Goal: Contribute content: Add original content to the website for others to see

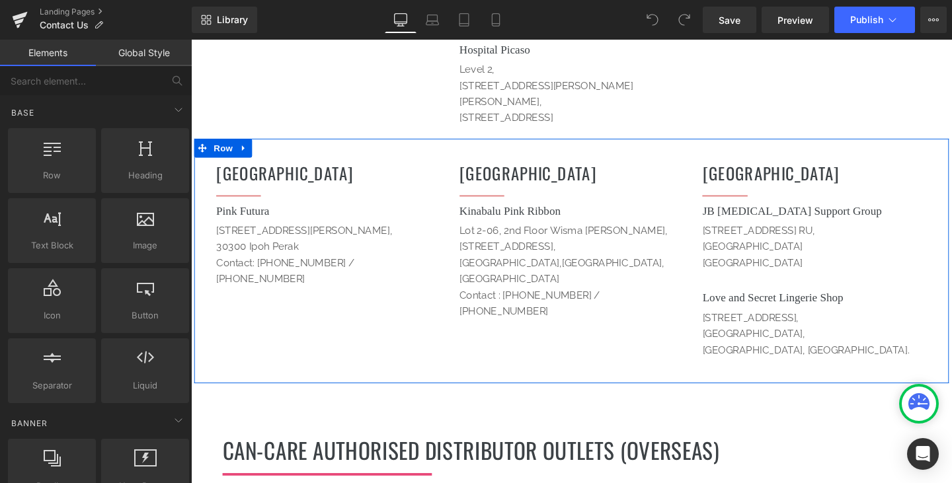
scroll to position [1256, 0]
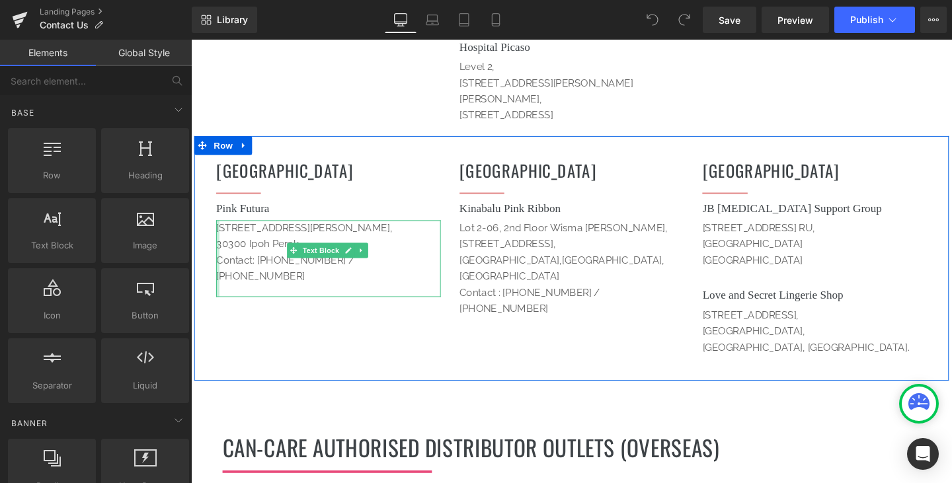
click at [217, 233] on div "No. 66, Jalan Leong Sin Nam, 30300 Ipoh Perak Contact: 6012 522 9700 / 605 241 …" at bounding box center [335, 269] width 236 height 81
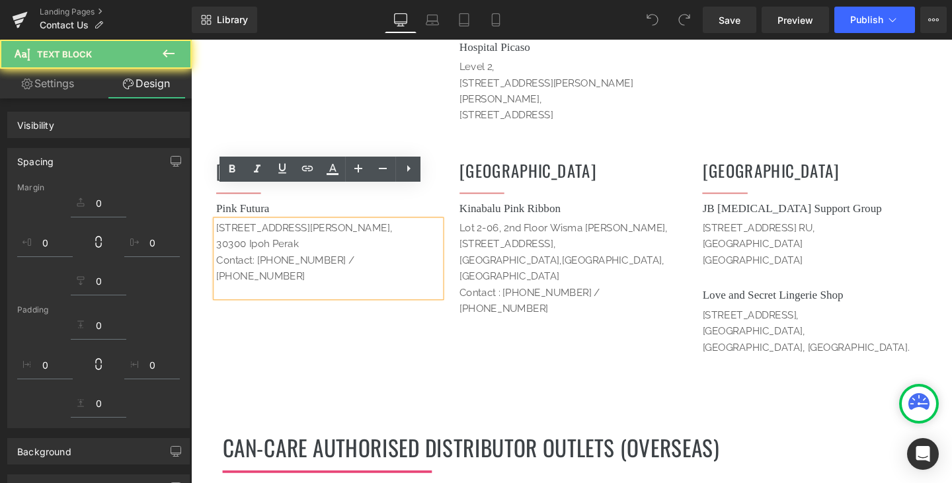
click at [217, 263] on p "Contact: [PHONE_NUMBER] / [PHONE_NUMBER]" at bounding box center [335, 280] width 236 height 34
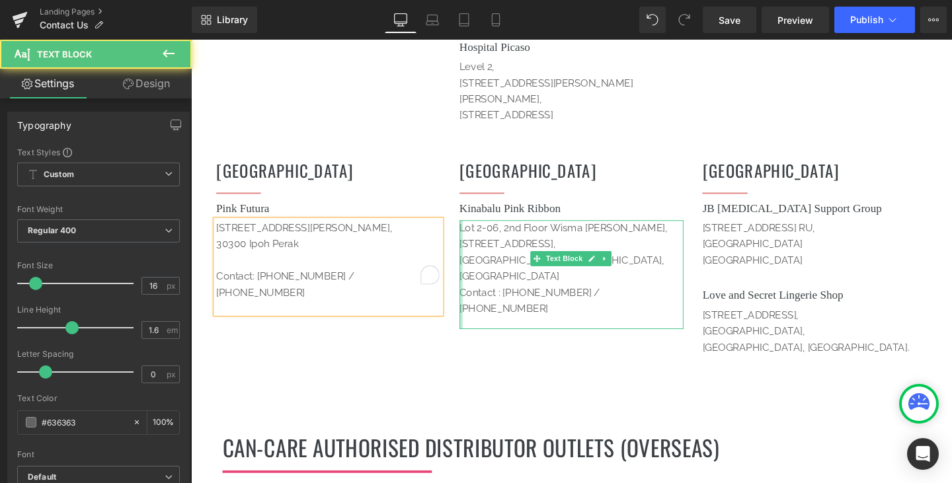
click at [473, 252] on div at bounding box center [474, 286] width 3 height 115
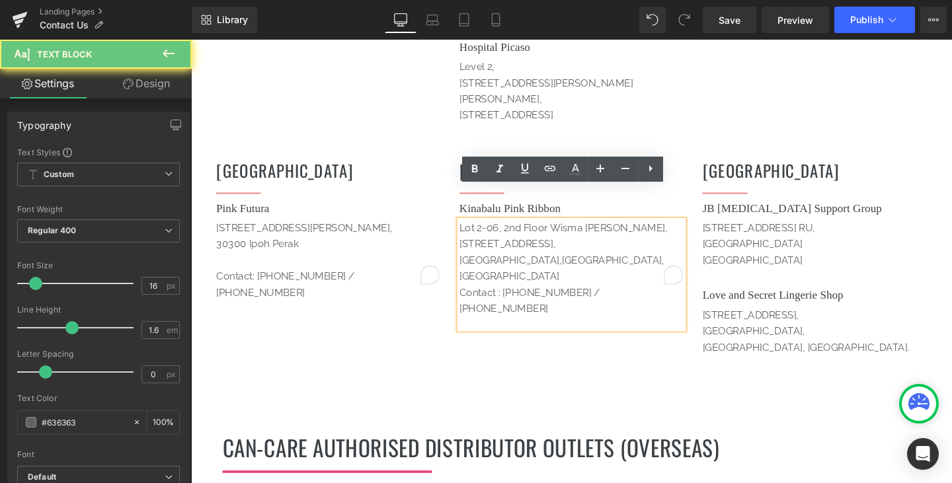
click at [473, 254] on div "Lot 2-06, 2nd Floor Wisma Wanita, Batu 2 1/2, Jalan Tuaran Likas, 88400 Kota Ki…" at bounding box center [591, 286] width 236 height 115
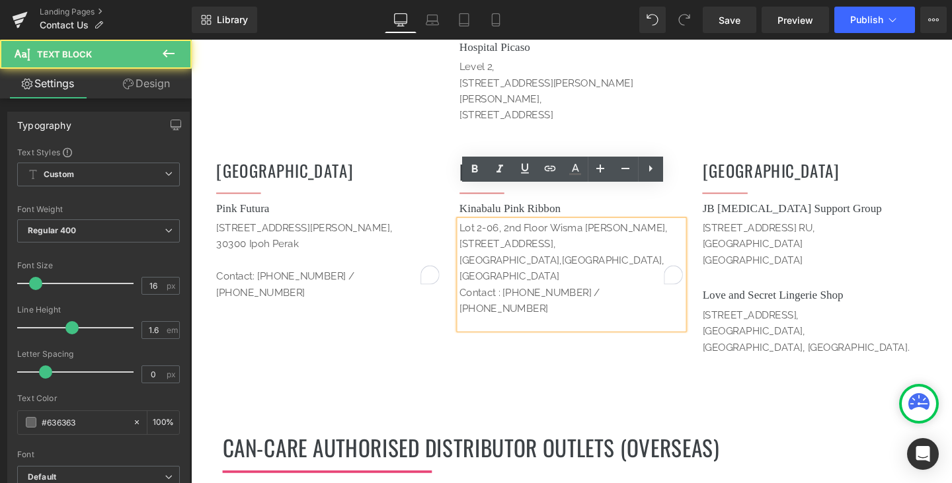
click at [473, 254] on div "Lot 2-06, 2nd Floor Wisma Wanita, Batu 2 1/2, Jalan Tuaran Likas, 88400 Kota Ki…" at bounding box center [591, 286] width 236 height 115
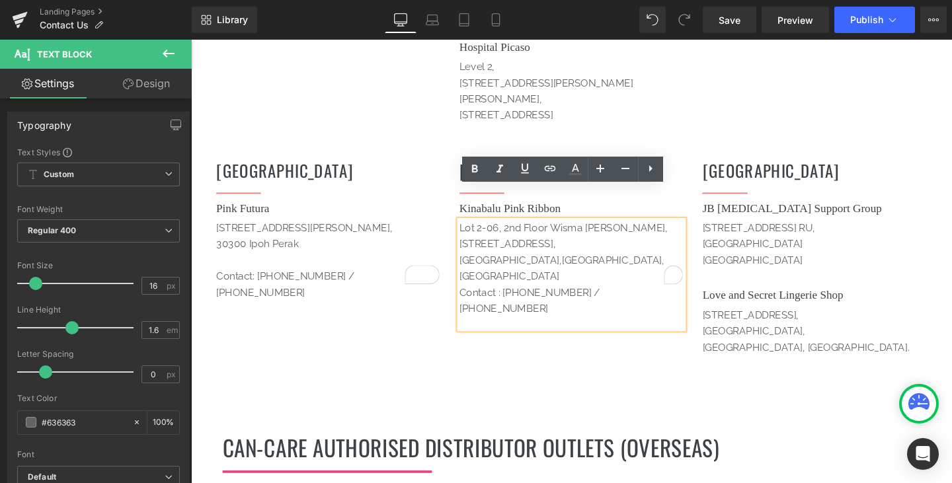
click at [473, 297] on p "Contact : 6088 216 237 / 6088 25 3679" at bounding box center [591, 314] width 236 height 34
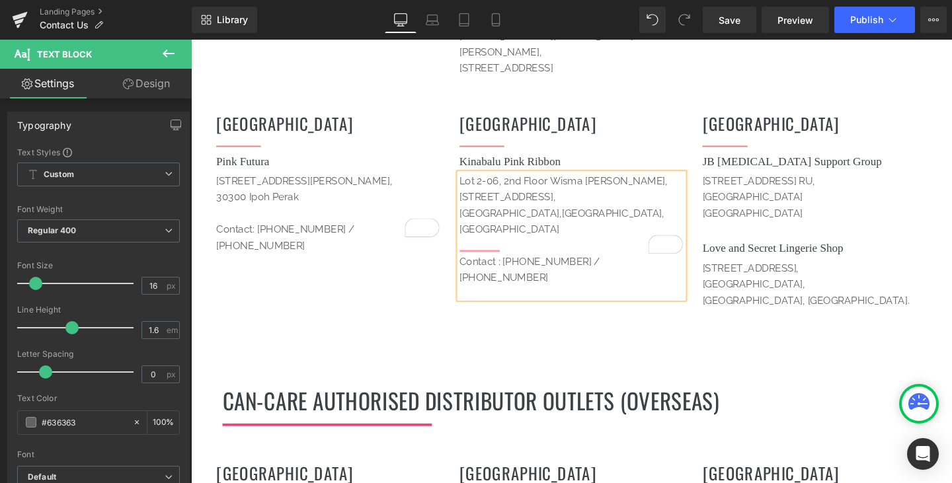
scroll to position [1520, 0]
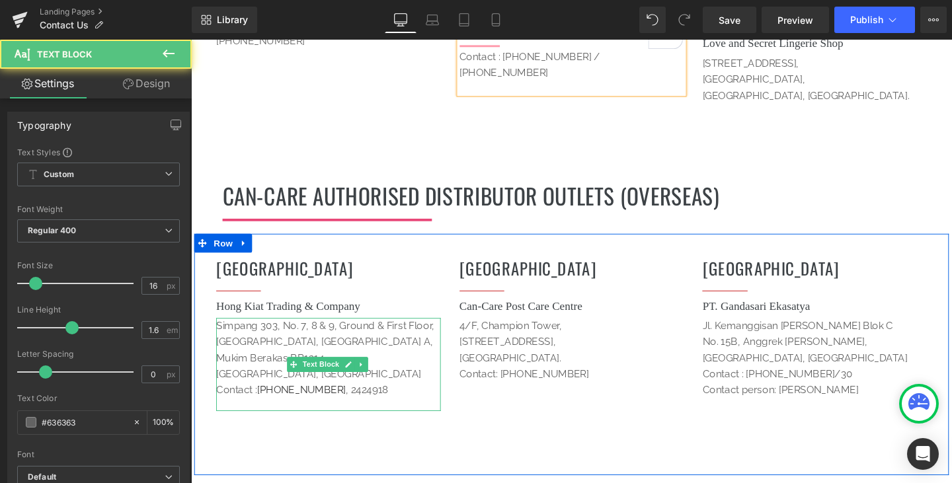
click at [253, 373] on p "Jalan Pasir Berakas, Kampong Lambak A, Mukim Berakas BB1314, Bandar Seri Begawa…" at bounding box center [335, 382] width 236 height 67
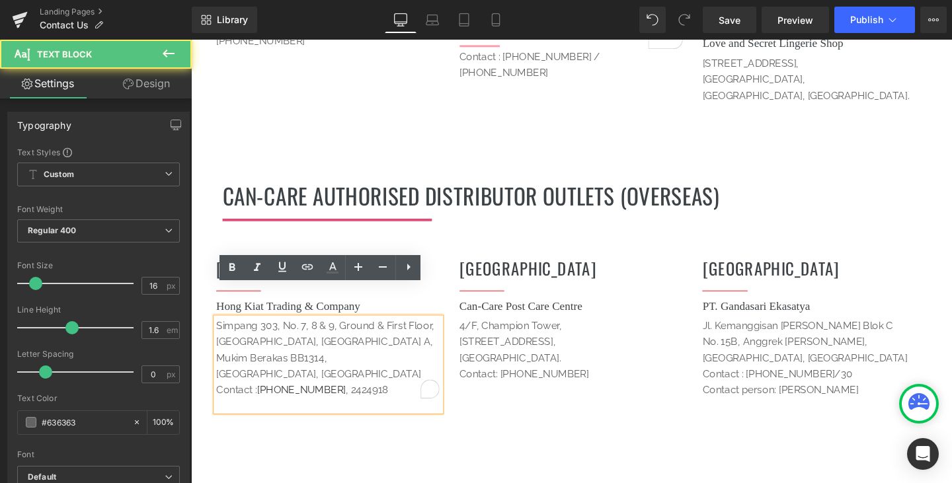
click at [252, 374] on p "Jalan Pasir Berakas, Kampong Lambak A, Mukim Berakas BB1314, Bandar Seri Begawa…" at bounding box center [335, 382] width 236 height 67
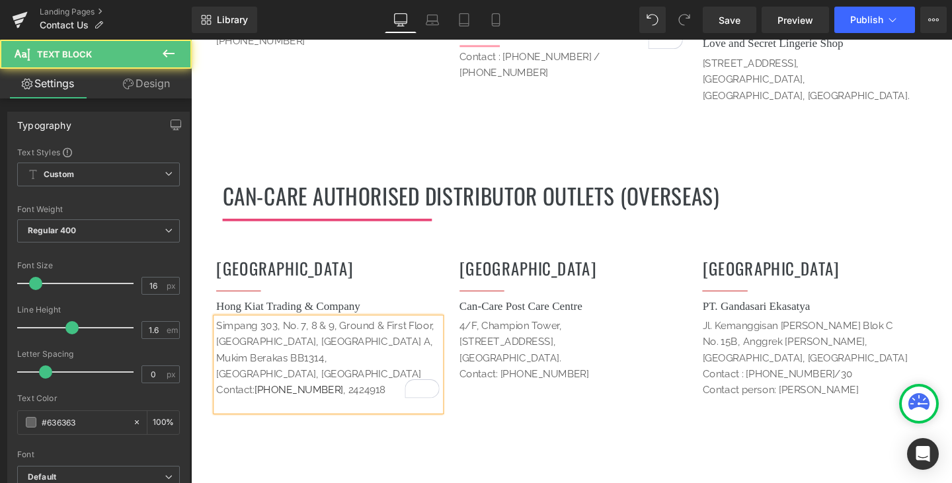
click at [217, 373] on p "Jalan Pasir Berakas, Kampong Lambak A, Mukim Berakas BB1314, Bandar Seri Begawa…" at bounding box center [335, 382] width 236 height 67
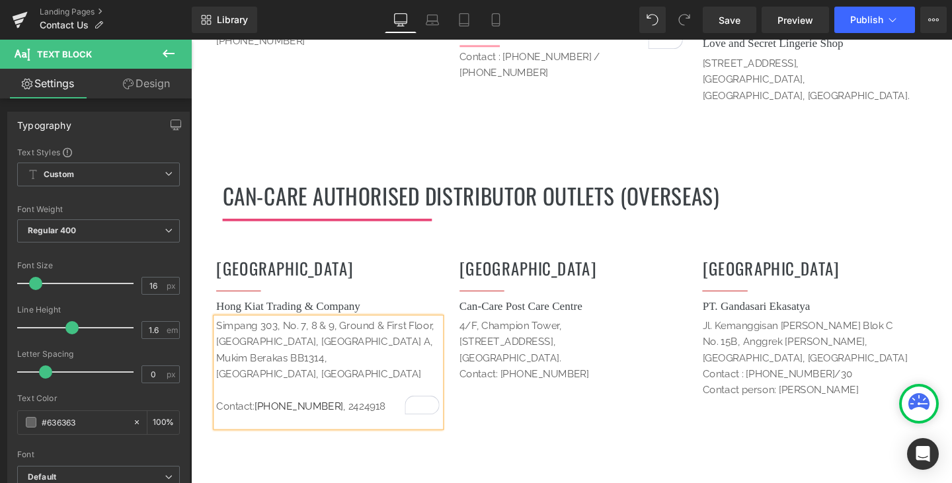
click at [334, 417] on p "Contact: +673 242 0671 , 2424918" at bounding box center [335, 425] width 236 height 17
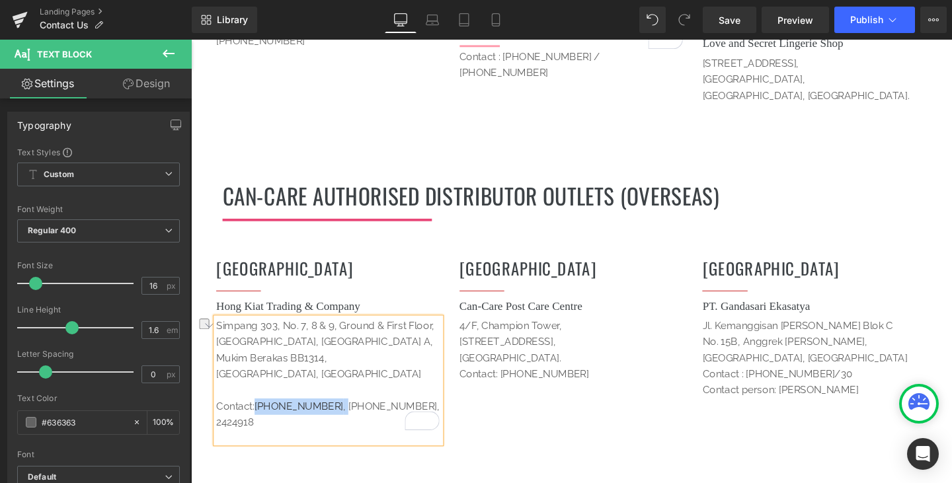
drag, startPoint x: 333, startPoint y: 389, endPoint x: 255, endPoint y: 391, distance: 78.0
click at [255, 417] on p "Contact: +673 242 0671 , +673 242 0671, 2424918" at bounding box center [335, 434] width 236 height 34
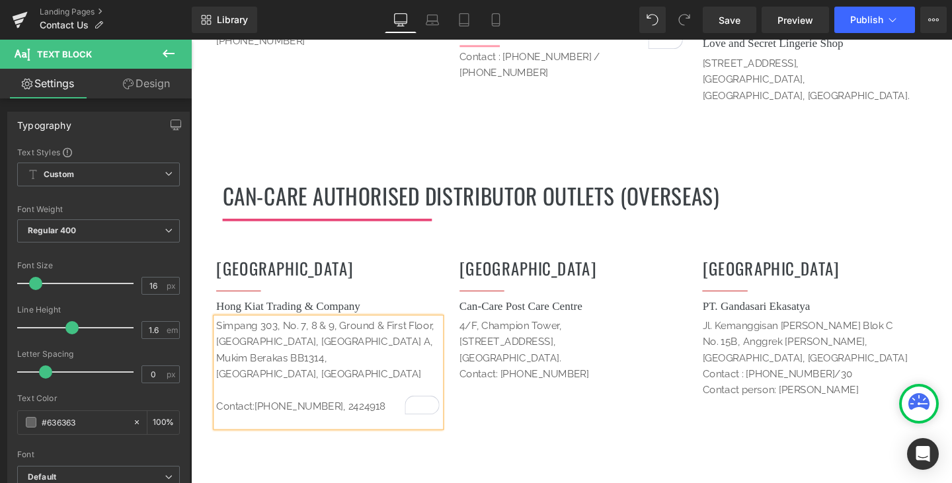
click at [651, 349] on p "[STREET_ADDRESS]," at bounding box center [591, 357] width 236 height 17
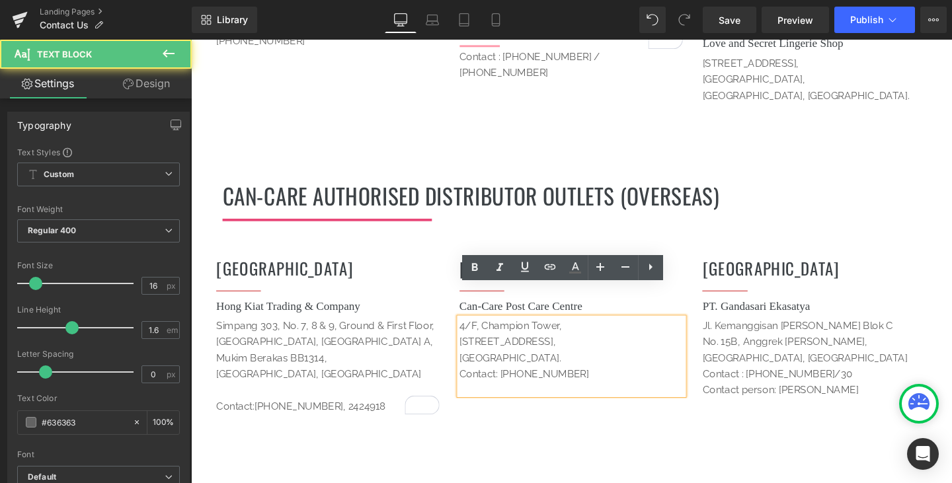
click at [473, 385] on span "Contact: [PHONE_NUMBER]" at bounding box center [541, 391] width 136 height 13
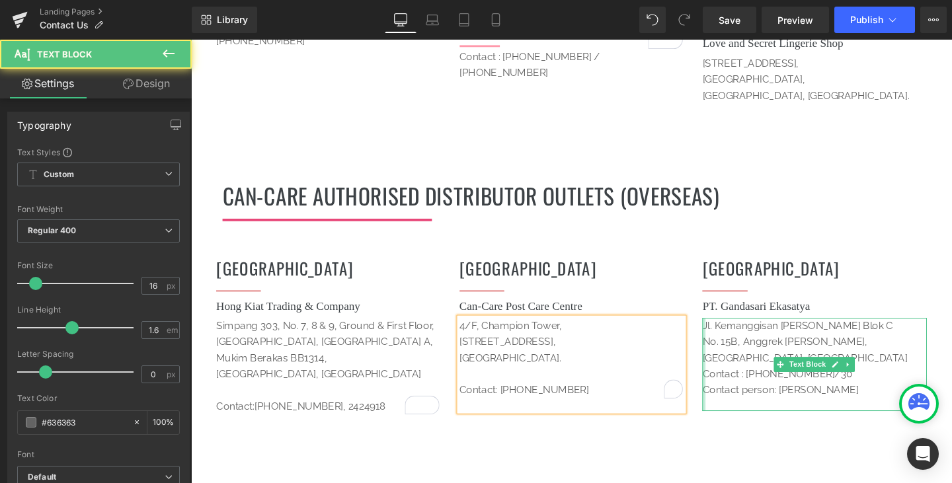
click at [728, 356] on div at bounding box center [729, 381] width 3 height 98
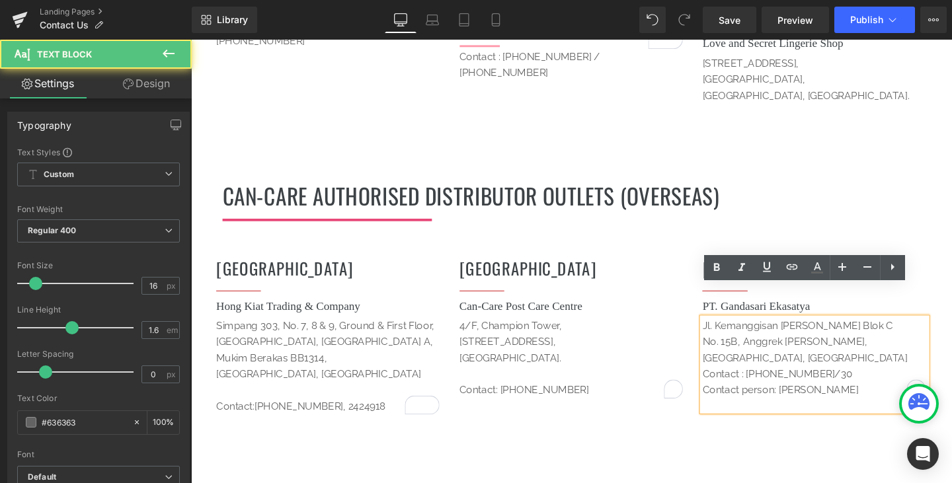
click at [728, 383] on p "Contact : +62 21 5360029/30" at bounding box center [846, 391] width 236 height 17
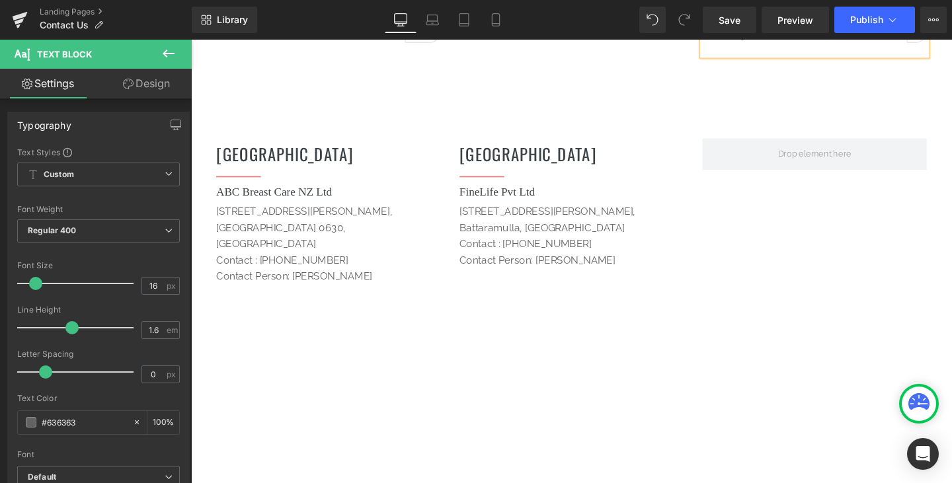
scroll to position [1917, 0]
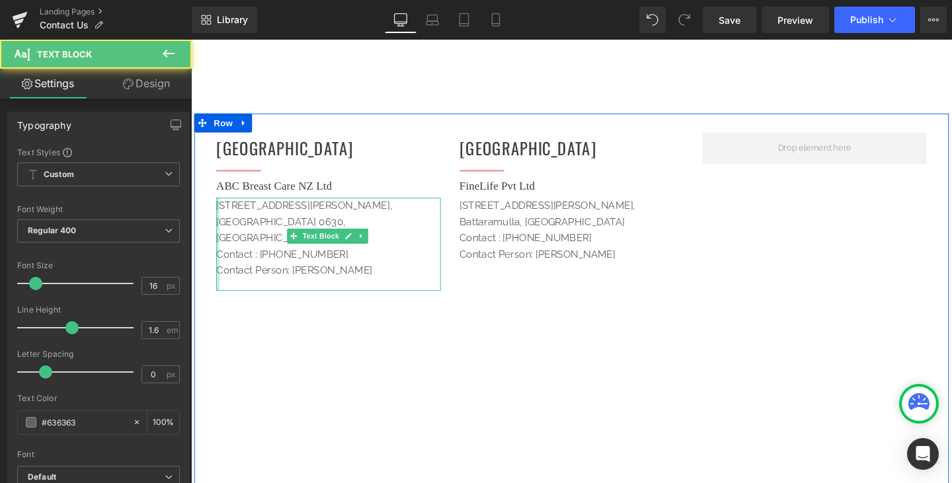
click at [217, 212] on div at bounding box center [218, 255] width 3 height 98
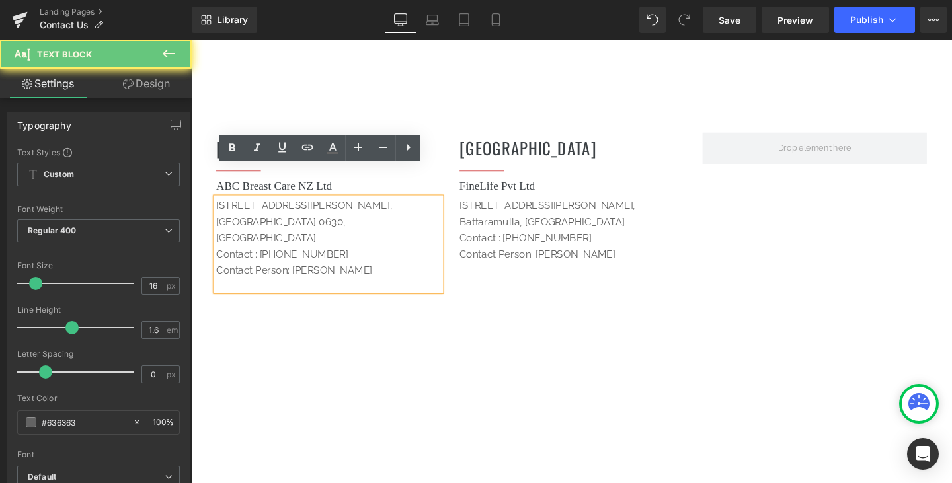
click at [217, 259] on span "Contact : +64 02133 5595" at bounding box center [286, 265] width 139 height 13
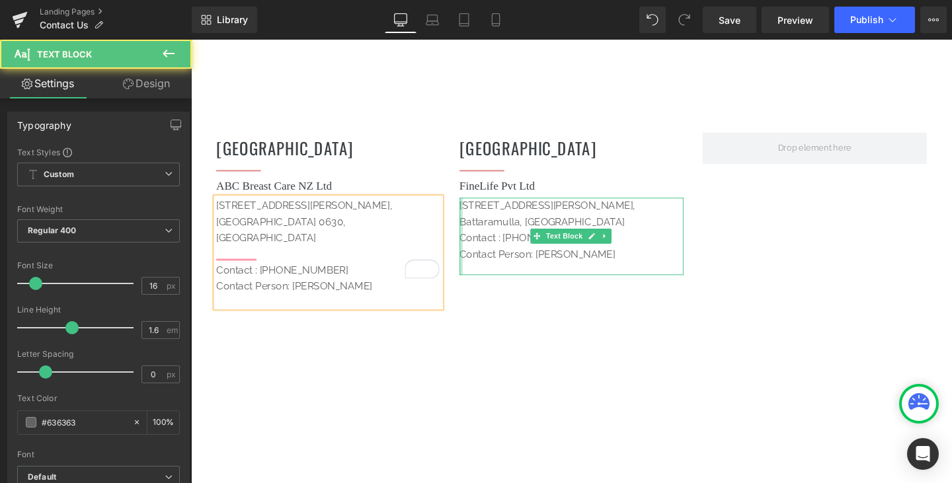
click at [473, 213] on div at bounding box center [474, 246] width 3 height 81
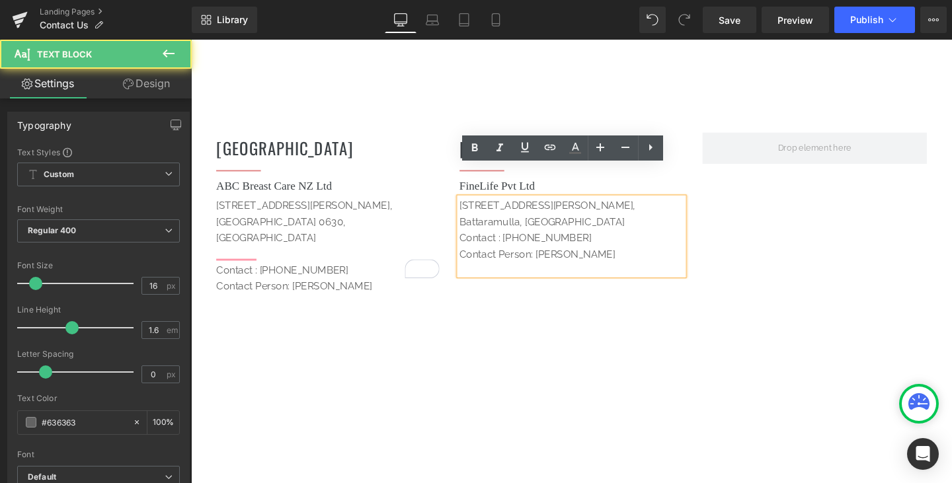
click at [473, 242] on span "Contact : +94 777 777 842" at bounding box center [542, 248] width 139 height 13
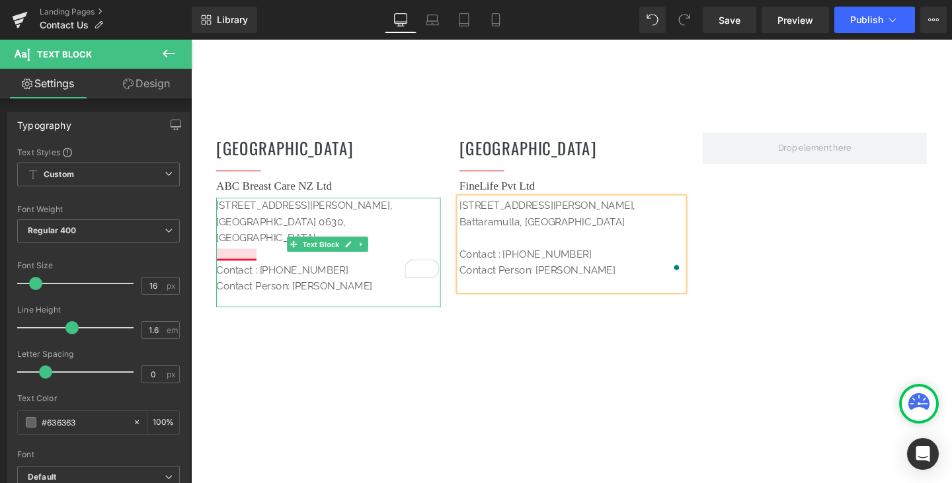
click at [254, 276] on span "Contact : +64 02133 5595" at bounding box center [286, 282] width 139 height 13
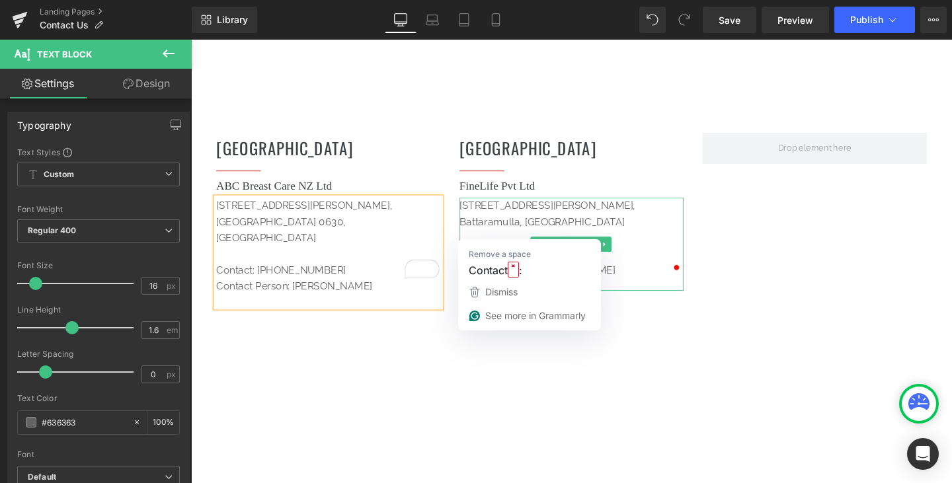
click at [510, 259] on span "Contact : +94 777 777 842" at bounding box center [542, 265] width 139 height 13
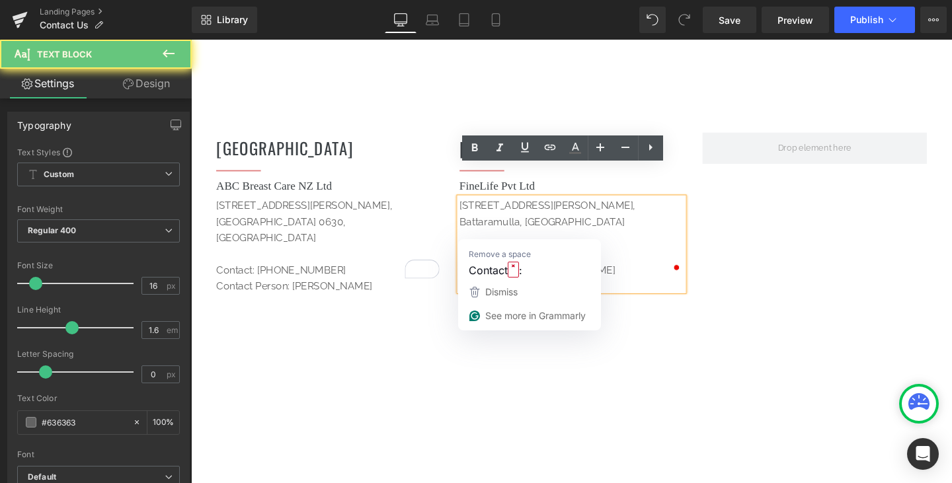
click at [508, 259] on span "Contact : +94 777 777 842" at bounding box center [542, 265] width 139 height 13
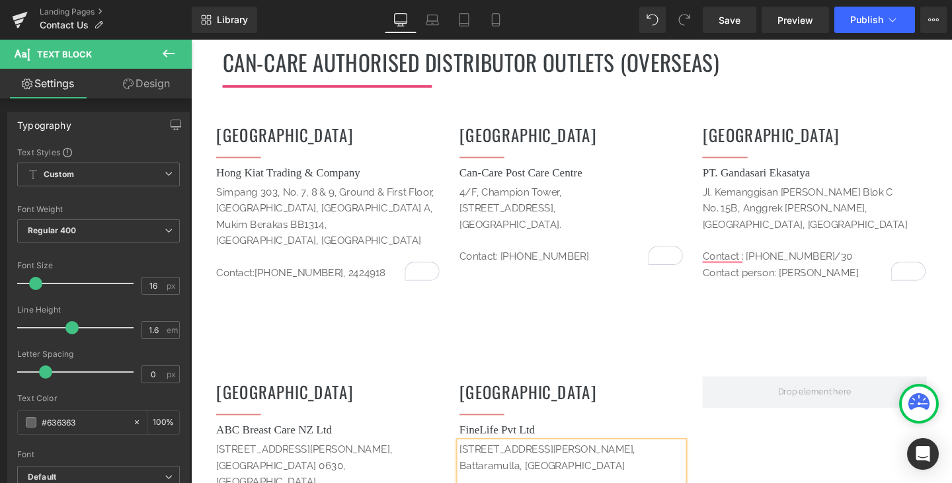
scroll to position [1652, 0]
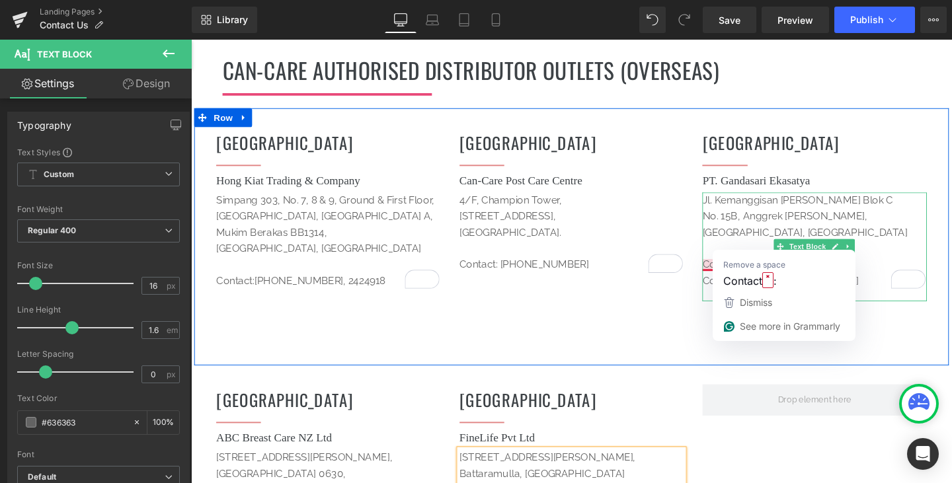
click at [761, 268] on p "Contact : +62 21 5360029/30" at bounding box center [846, 276] width 236 height 17
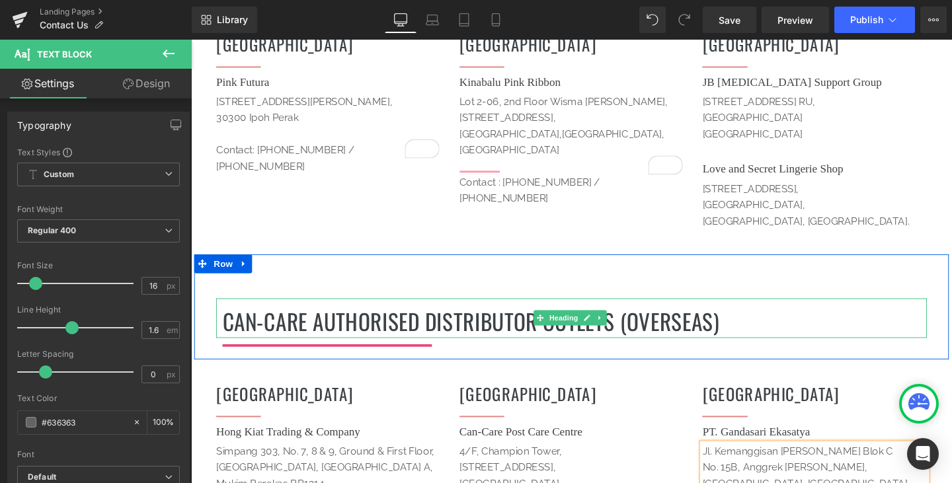
scroll to position [1322, 0]
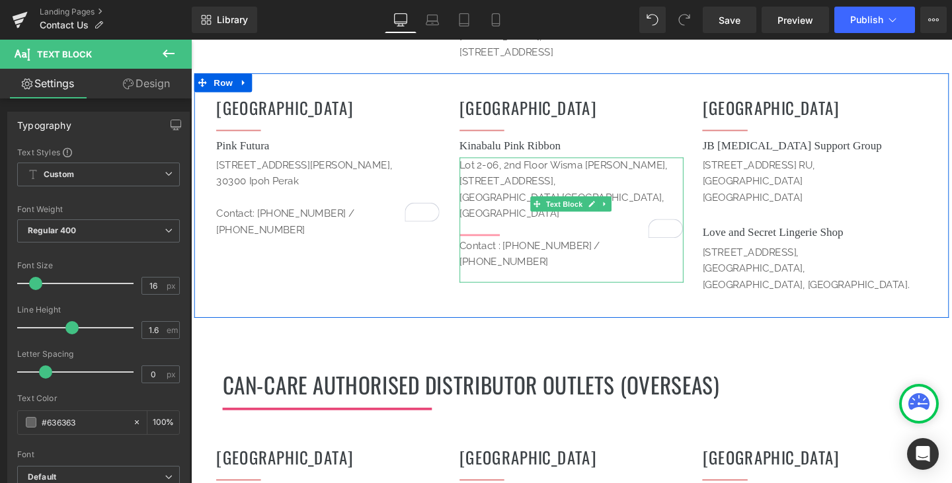
click at [509, 248] on p "Contact : 6088 216 237 / 6088 25 3679" at bounding box center [591, 265] width 236 height 34
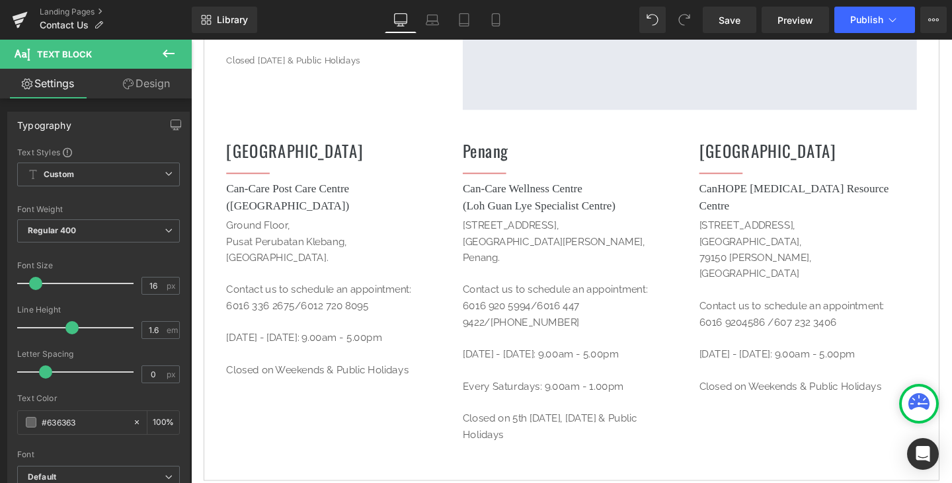
scroll to position [463, 0]
click at [859, 27] on button "Publish" at bounding box center [874, 20] width 81 height 26
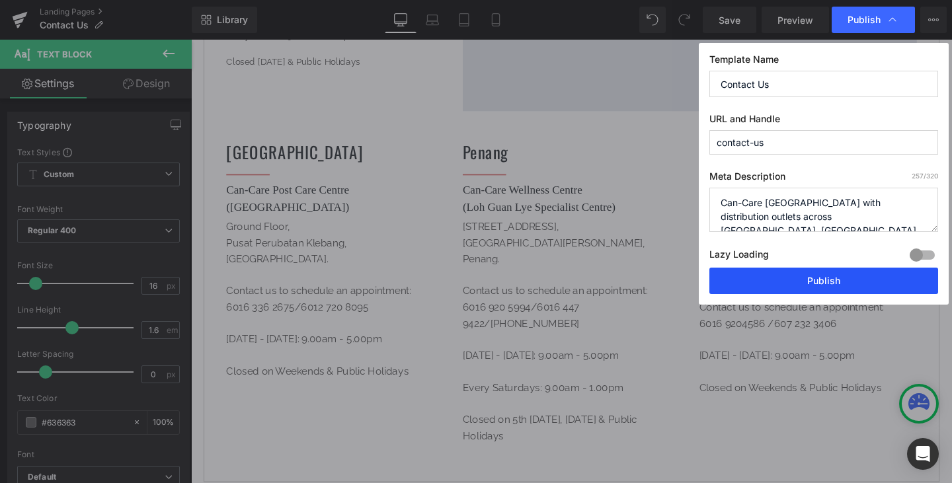
drag, startPoint x: 804, startPoint y: 274, endPoint x: 116, endPoint y: 464, distance: 713.1
click at [804, 274] on button "Publish" at bounding box center [823, 281] width 229 height 26
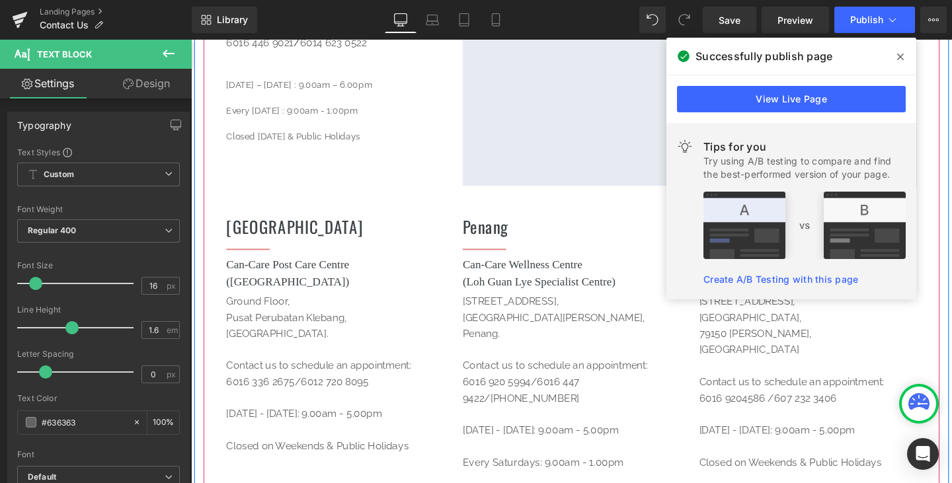
scroll to position [264, 0]
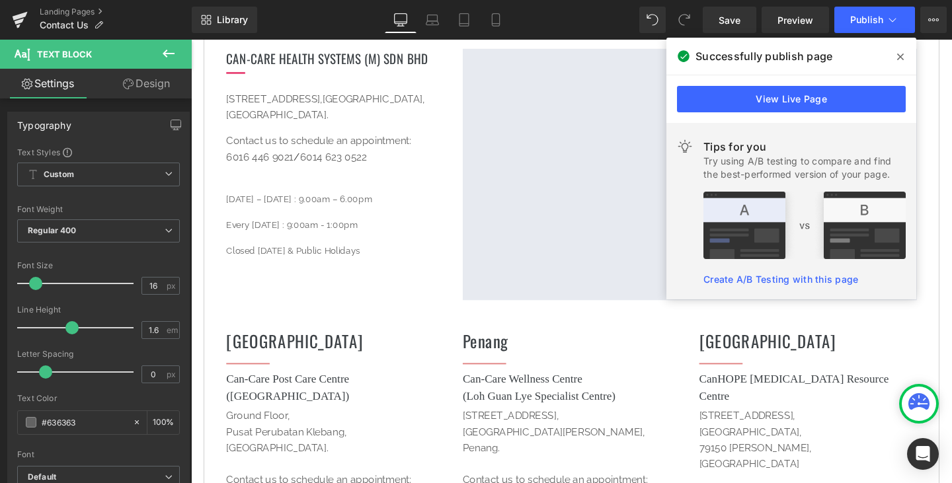
click at [906, 52] on span at bounding box center [900, 56] width 21 height 21
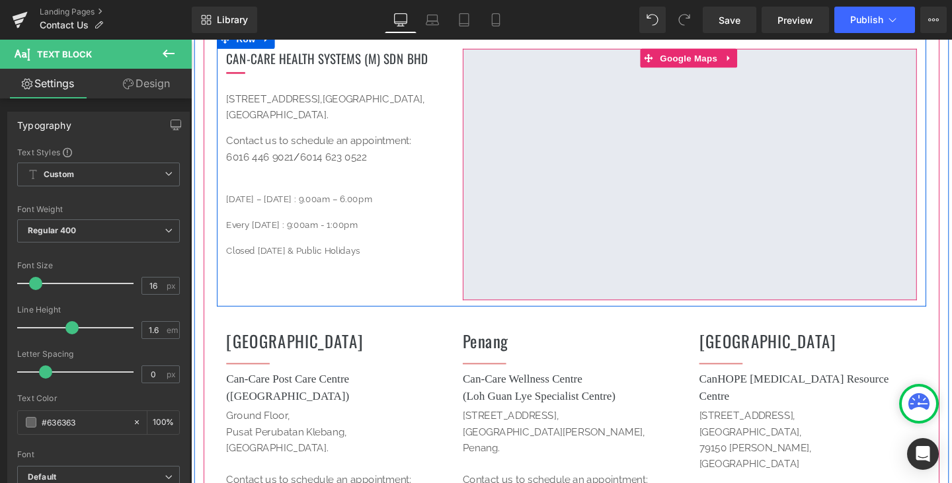
scroll to position [198, 0]
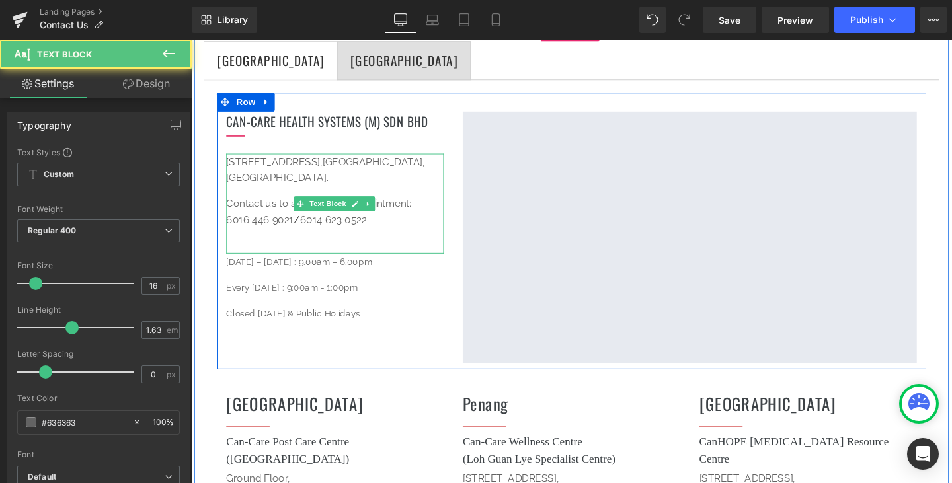
click at [385, 165] on p "No.12, Jalan Putra Mahkota 7/6B, Putra Heights, 47650 Subang Jaya, Selangor." at bounding box center [342, 176] width 229 height 34
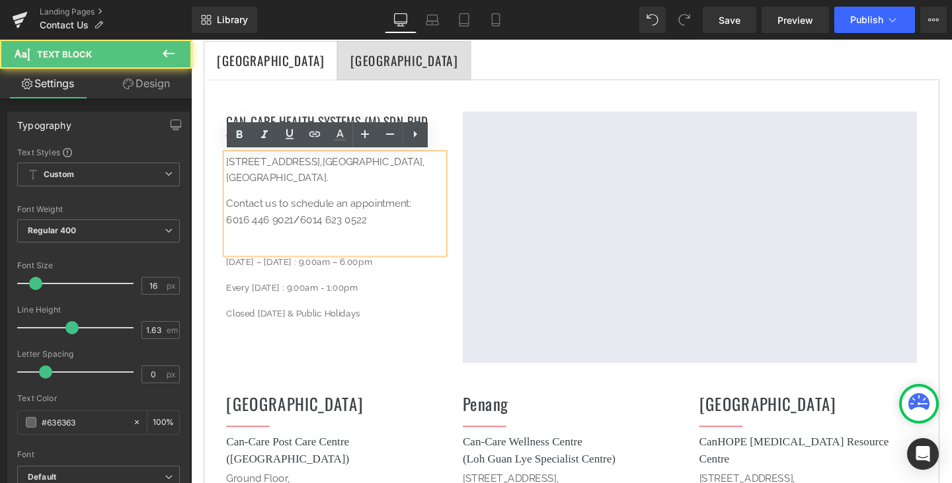
click at [389, 168] on span "Putra Heights, 47650 Subang Jaya, Selangor." at bounding box center [332, 176] width 209 height 30
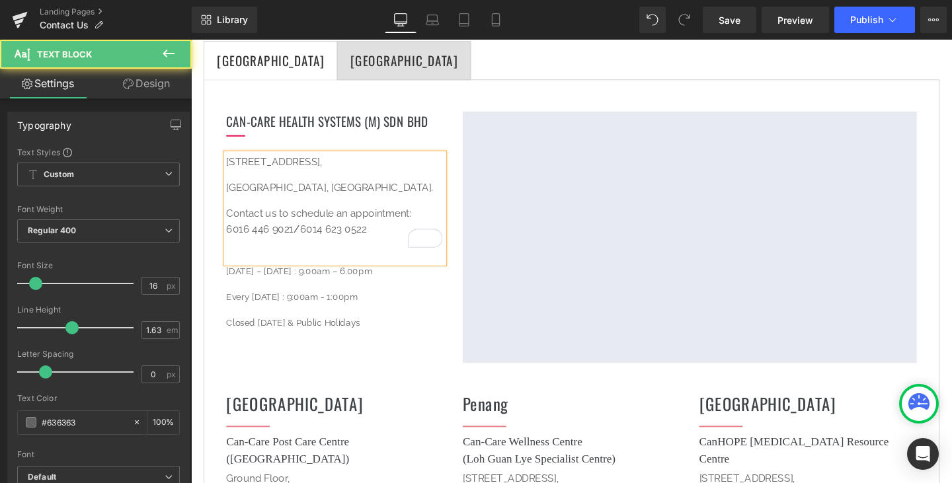
click at [295, 194] on span "Putra Heights, 47650 Subang Jaya, Selangor." at bounding box center [336, 194] width 217 height 13
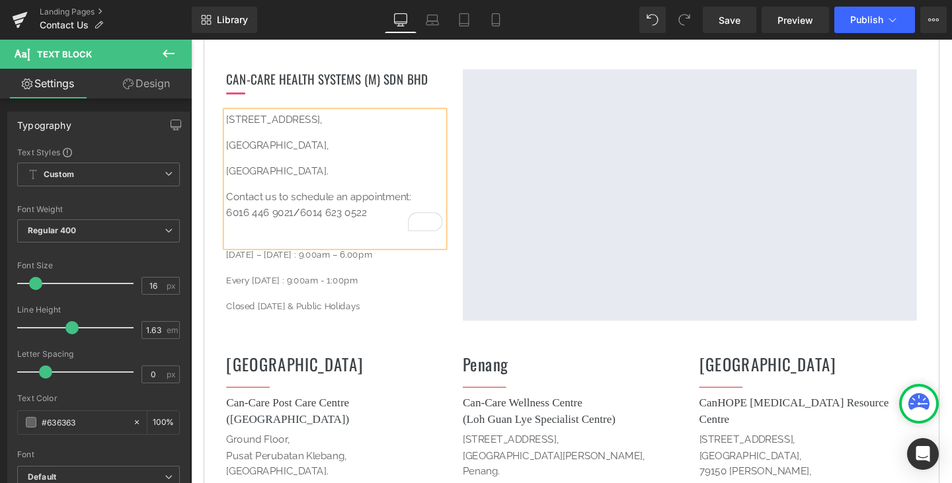
scroll to position [264, 0]
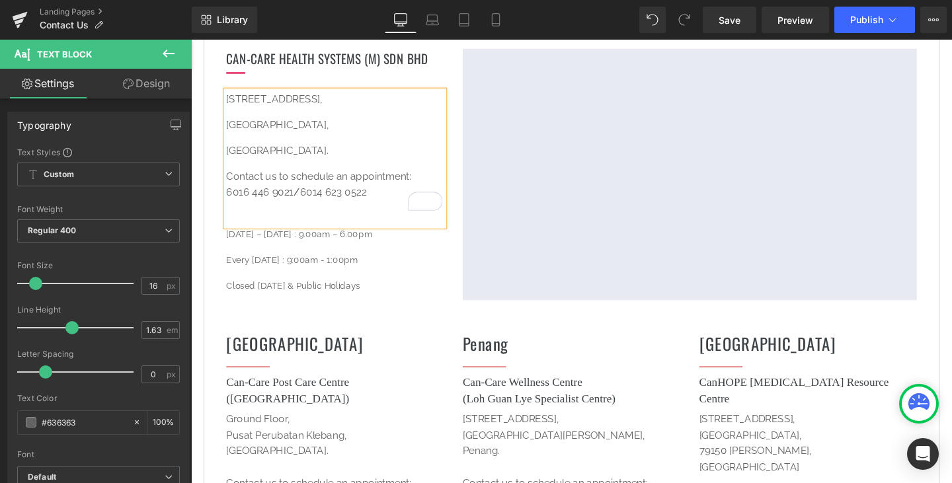
click at [369, 281] on div "Monday – Friday : 9.00am – 6.00pm Every Saturday : 9:00am - 1:00pm Closed on Su…" at bounding box center [342, 270] width 229 height 71
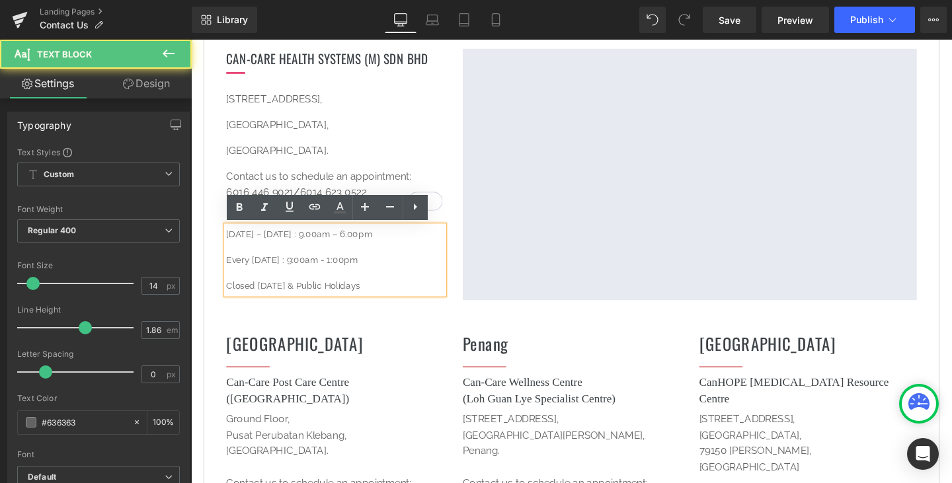
click at [191, 40] on div at bounding box center [191, 40] width 0 height 0
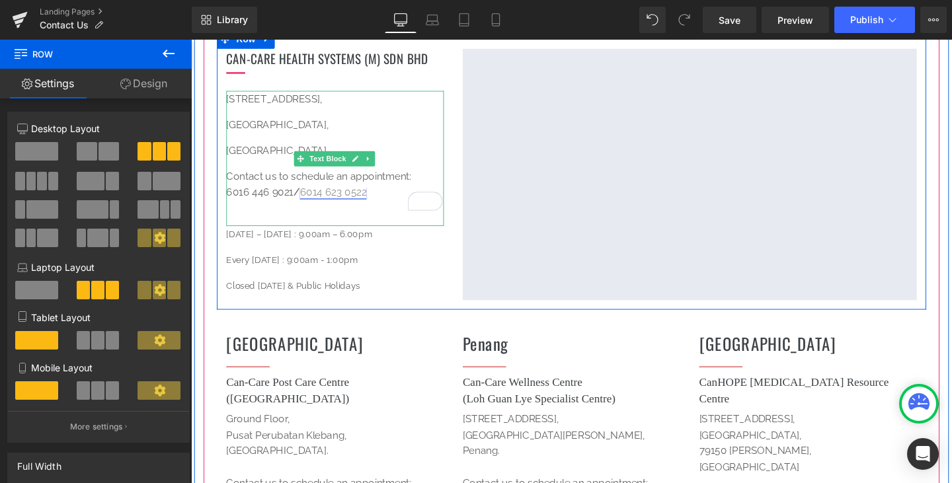
click at [346, 204] on link "6014 623 0522" at bounding box center [340, 200] width 70 height 13
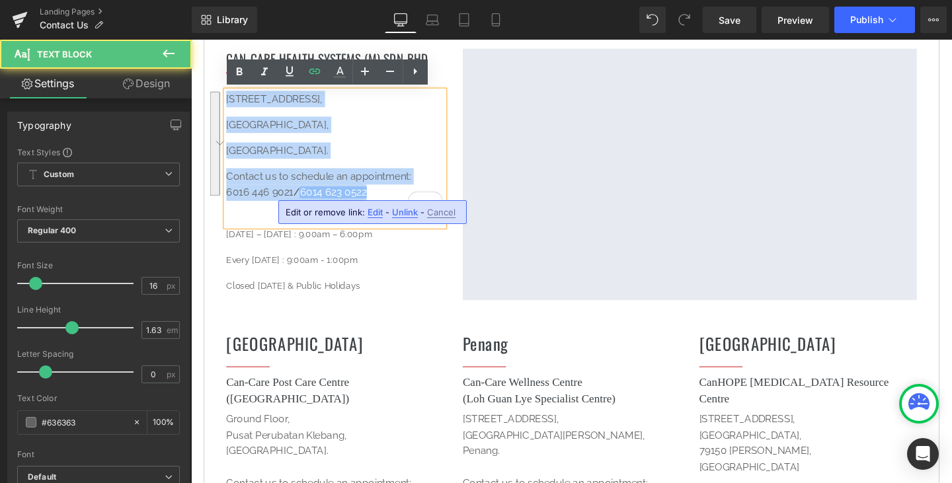
drag, startPoint x: 391, startPoint y: 200, endPoint x: 224, endPoint y: 105, distance: 192.1
click at [228, 105] on div "[STREET_ADDRESS]. Contact us to schedule an appointment: 6016 446 9021 / 6014 6…" at bounding box center [342, 164] width 229 height 142
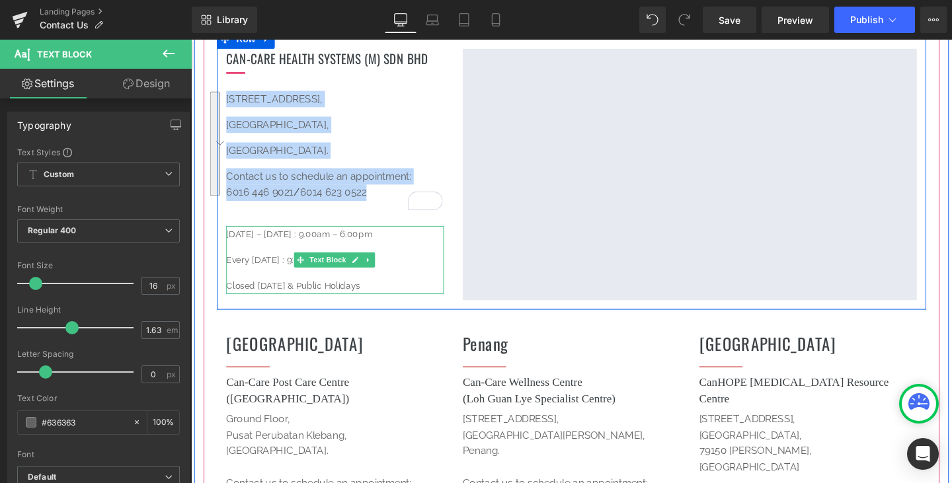
click at [412, 245] on p "[DATE] – [DATE] : 9.00am – 6.00pm" at bounding box center [342, 243] width 229 height 17
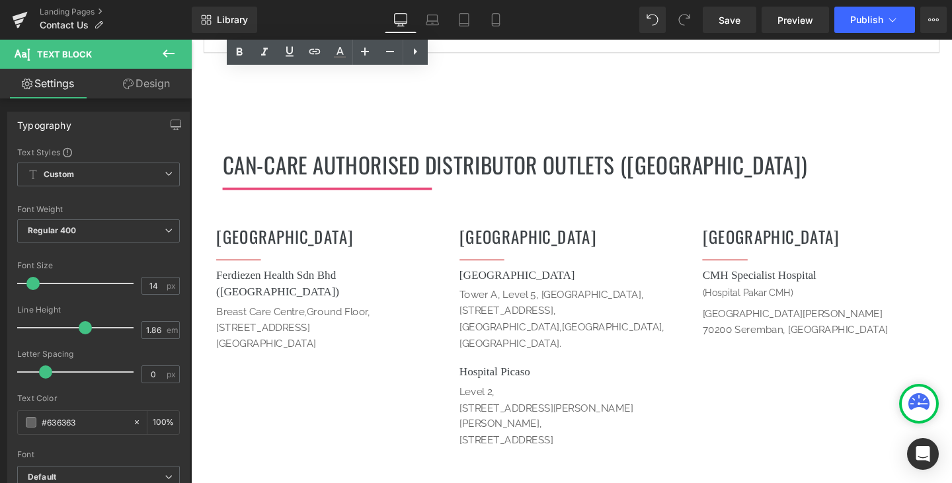
scroll to position [991, 0]
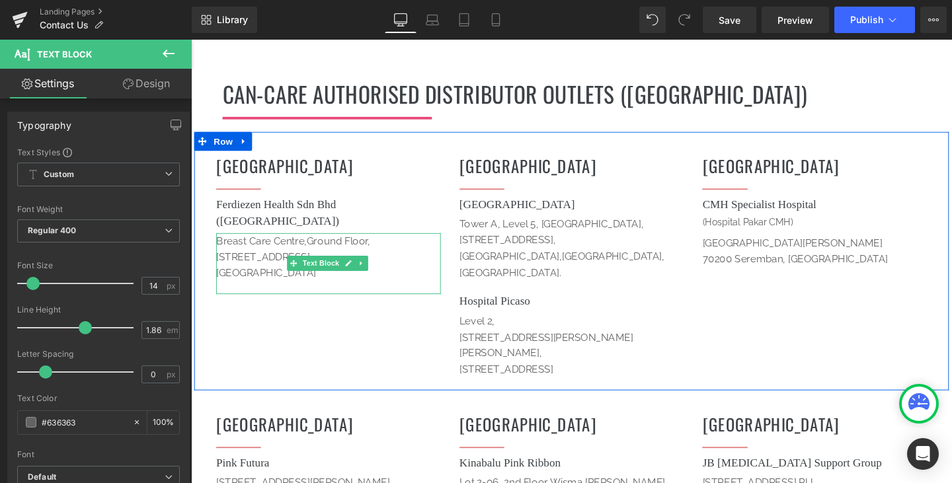
click at [425, 280] on div "Breast Care Centre,Ground Floor, Block C,No.8 Jalan Bukit Pantai,59100 Kuala Lu…" at bounding box center [335, 275] width 236 height 64
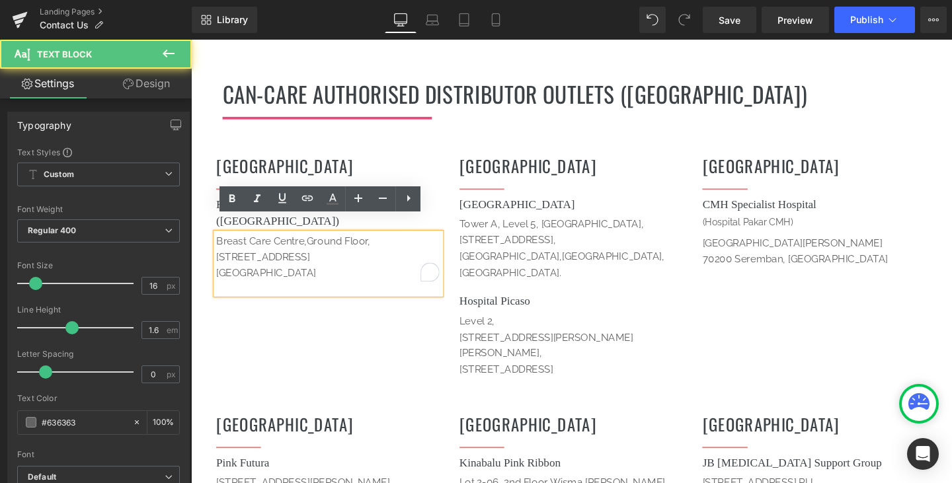
click at [316, 262] on span "Block C,No.8 Jalan Bukit Pantai,59100" at bounding box center [266, 268] width 98 height 13
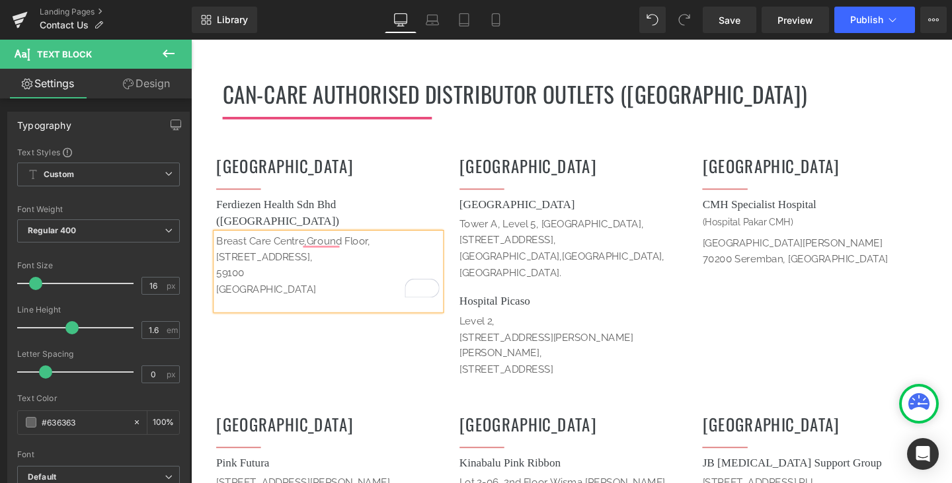
click at [217, 296] on span "[GEOGRAPHIC_DATA]" at bounding box center [269, 302] width 105 height 13
click at [360, 277] on p "59100, Kuala Lumpur" at bounding box center [335, 285] width 236 height 17
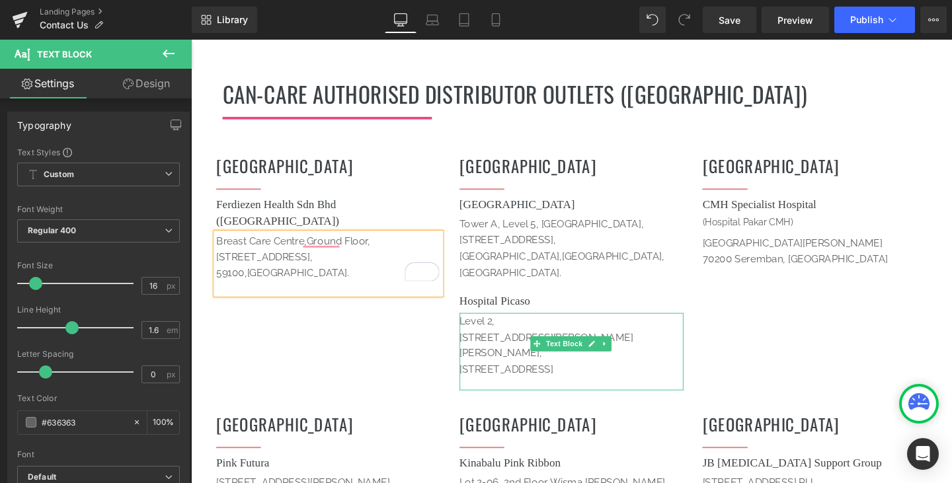
click at [531, 378] on p "Seksyen 19, 46300 Petaling Jaya, Selangor" at bounding box center [591, 386] width 236 height 17
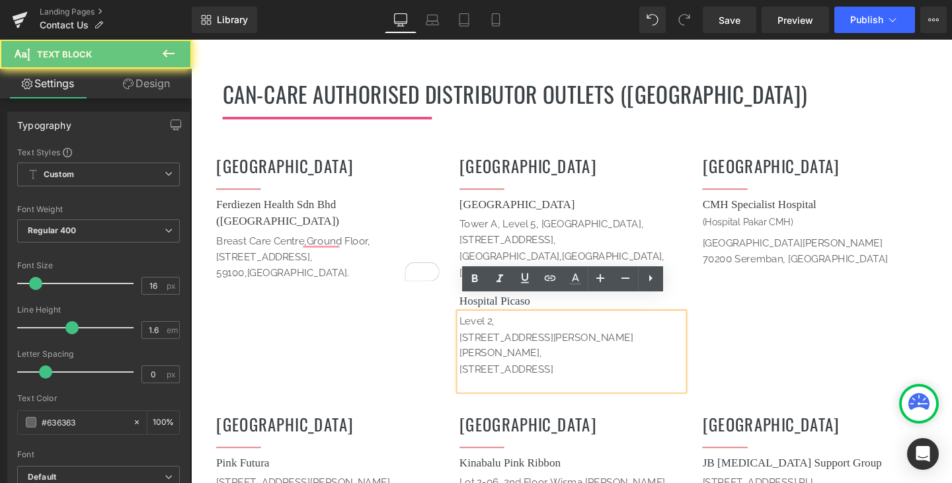
click at [533, 378] on p "Seksyen 19, 46300 Petaling Jaya, Selangor" at bounding box center [591, 386] width 236 height 17
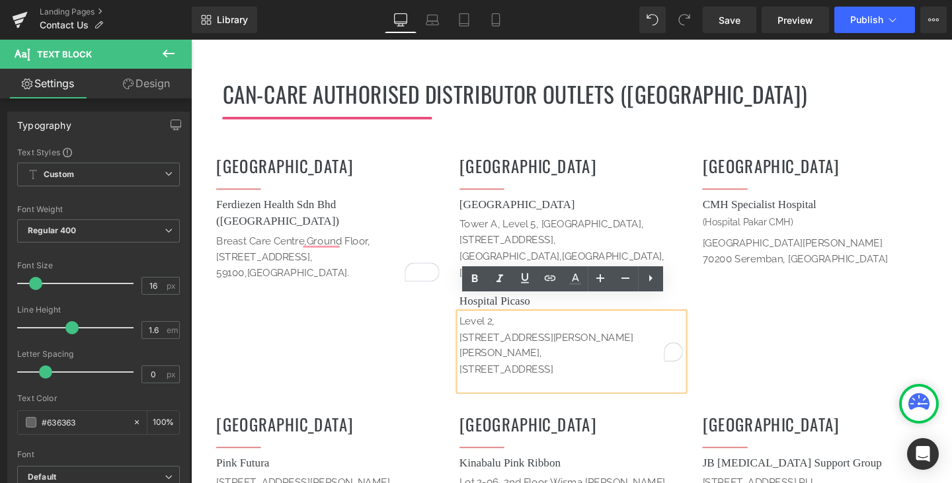
click at [528, 378] on p "Seksyen 19, 46300 Petaling Jaya, Selangor" at bounding box center [591, 386] width 236 height 17
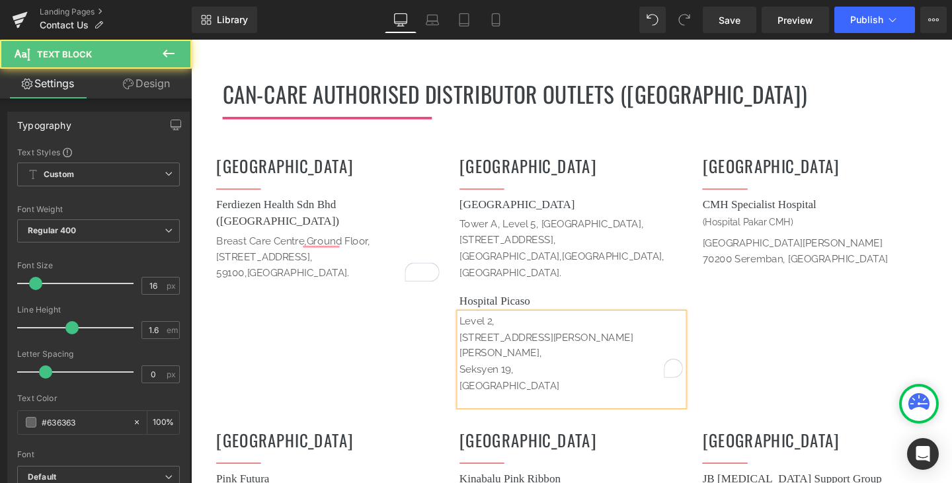
click at [499, 395] on p "[GEOGRAPHIC_DATA]" at bounding box center [591, 403] width 236 height 17
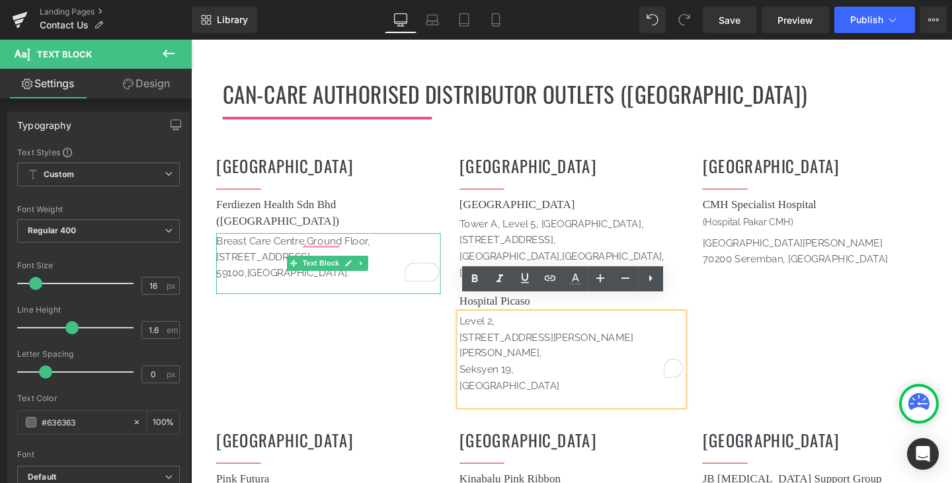
click at [248, 279] on span "59100," at bounding box center [233, 285] width 32 height 13
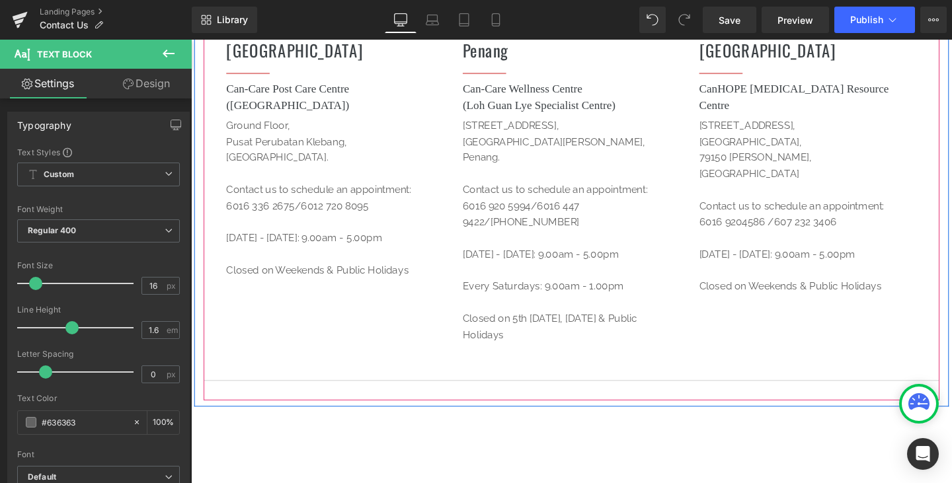
scroll to position [595, 0]
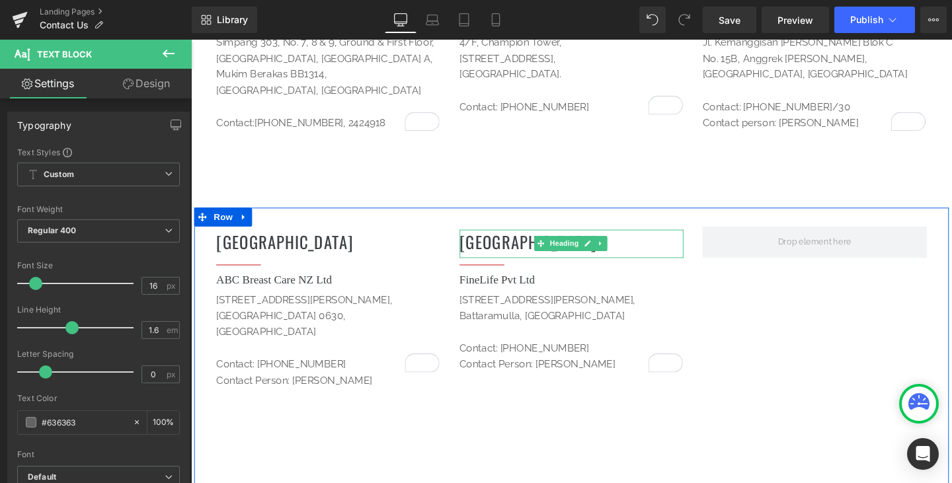
scroll to position [1851, 0]
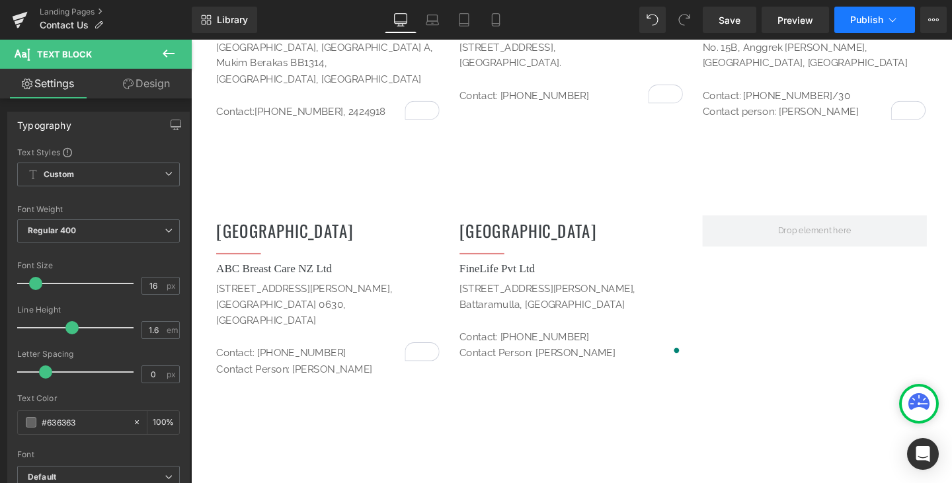
click at [853, 17] on span "Publish" at bounding box center [866, 20] width 33 height 11
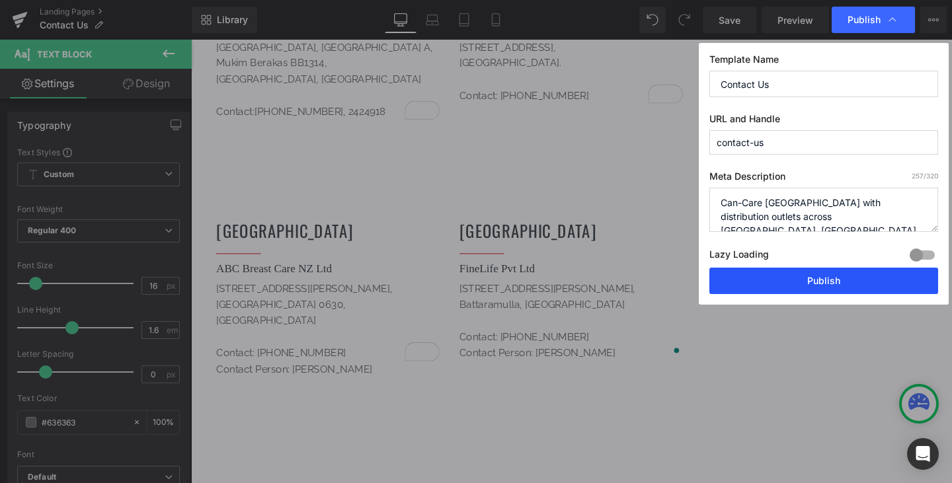
click at [819, 284] on button "Publish" at bounding box center [823, 281] width 229 height 26
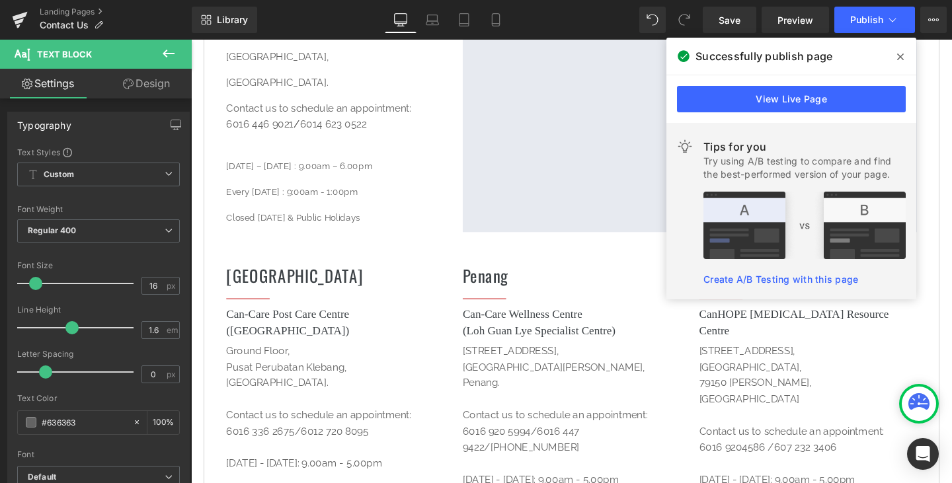
scroll to position [198, 0]
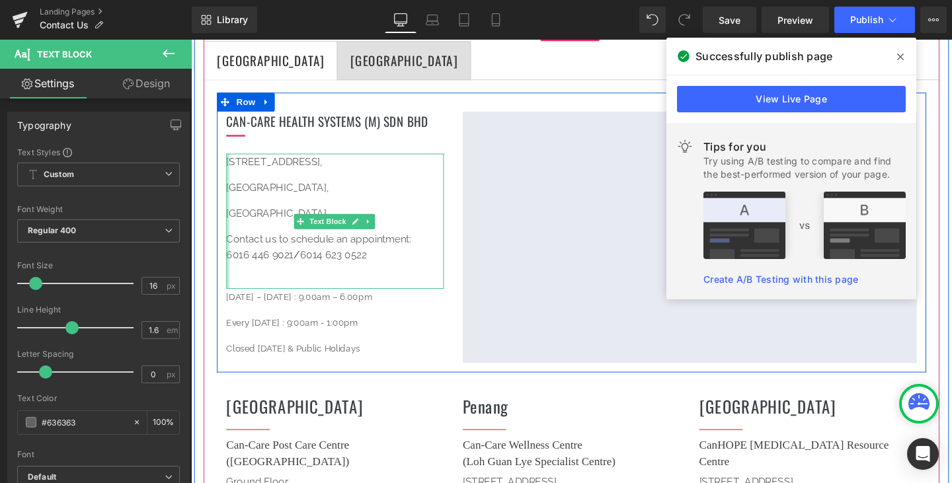
click at [228, 196] on div at bounding box center [229, 230] width 3 height 142
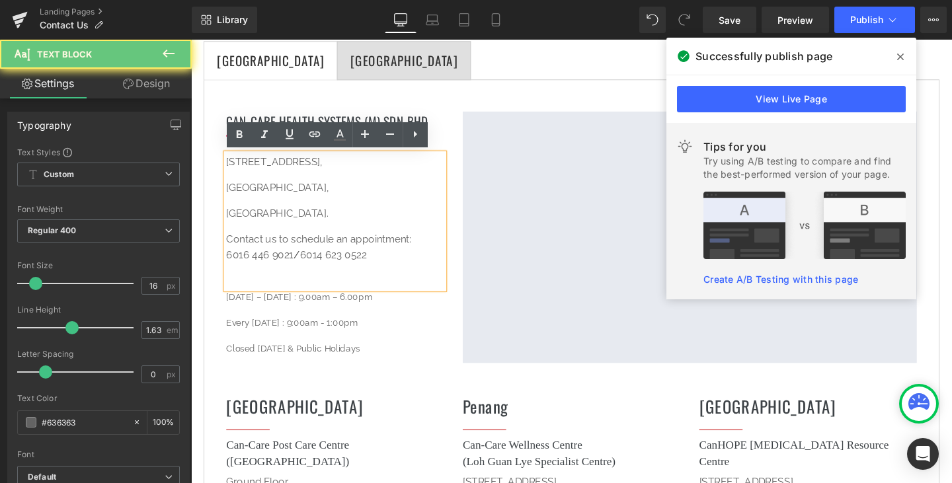
click at [228, 194] on span "[GEOGRAPHIC_DATA]," at bounding box center [282, 194] width 108 height 13
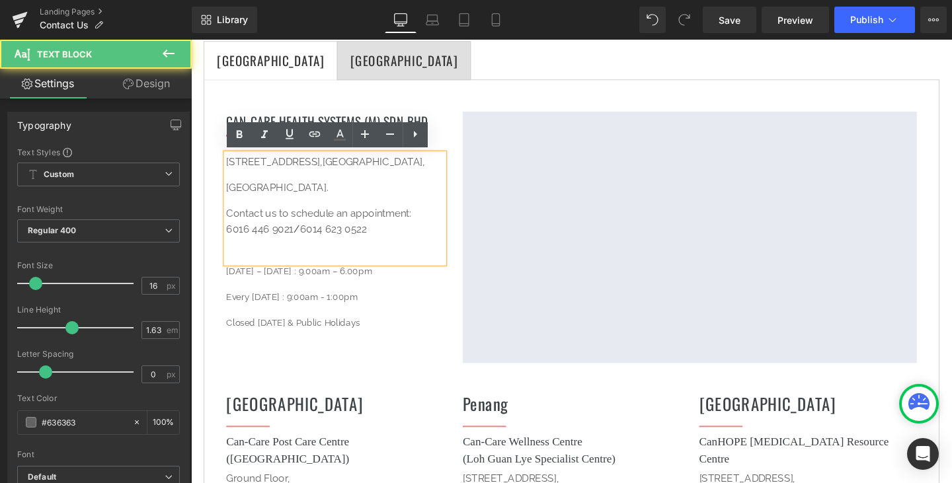
click at [228, 201] on span "[GEOGRAPHIC_DATA]." at bounding box center [281, 194] width 107 height 13
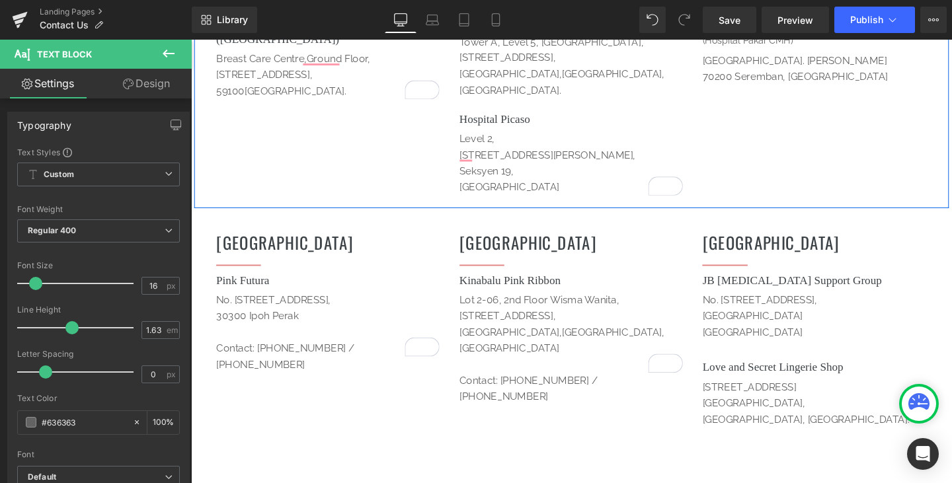
scroll to position [1256, 0]
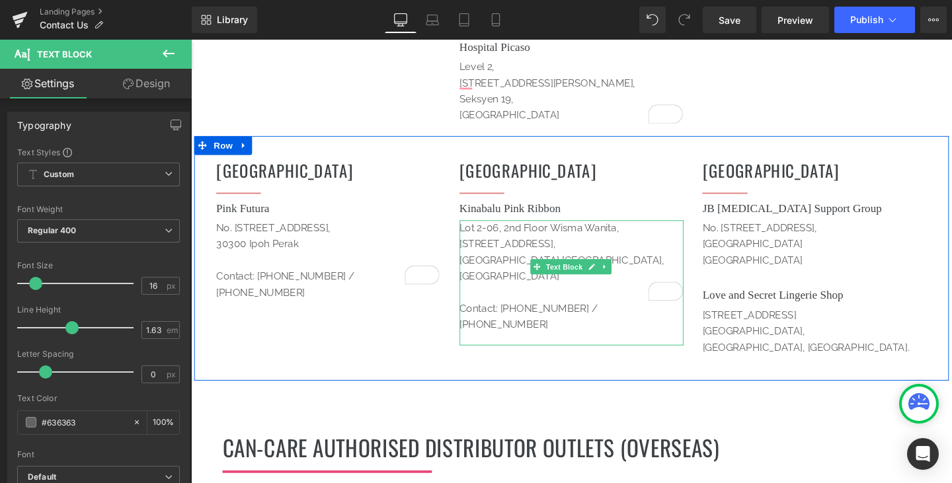
drag, startPoint x: 636, startPoint y: 257, endPoint x: 653, endPoint y: 254, distance: 17.4
click at [636, 263] on p "[GEOGRAPHIC_DATA],[GEOGRAPHIC_DATA], [GEOGRAPHIC_DATA]" at bounding box center [591, 280] width 236 height 34
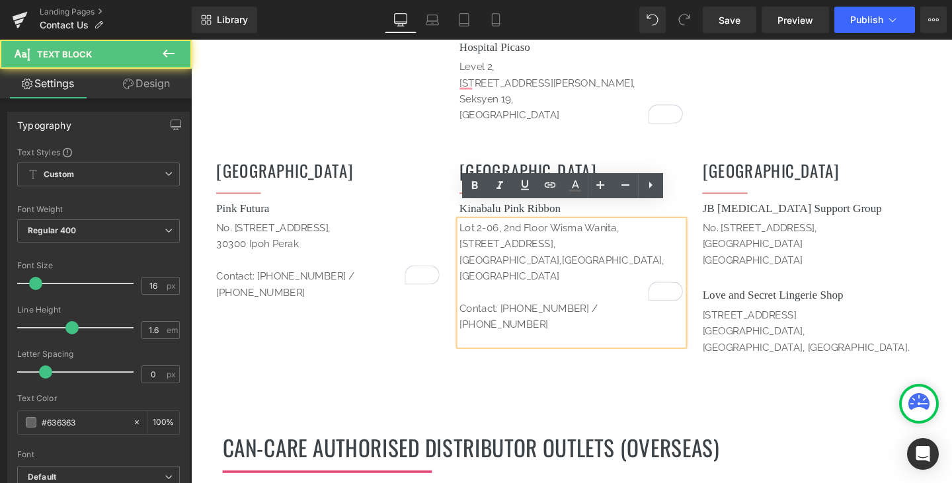
click at [656, 263] on p "[GEOGRAPHIC_DATA],[GEOGRAPHIC_DATA], [GEOGRAPHIC_DATA]" at bounding box center [591, 280] width 236 height 34
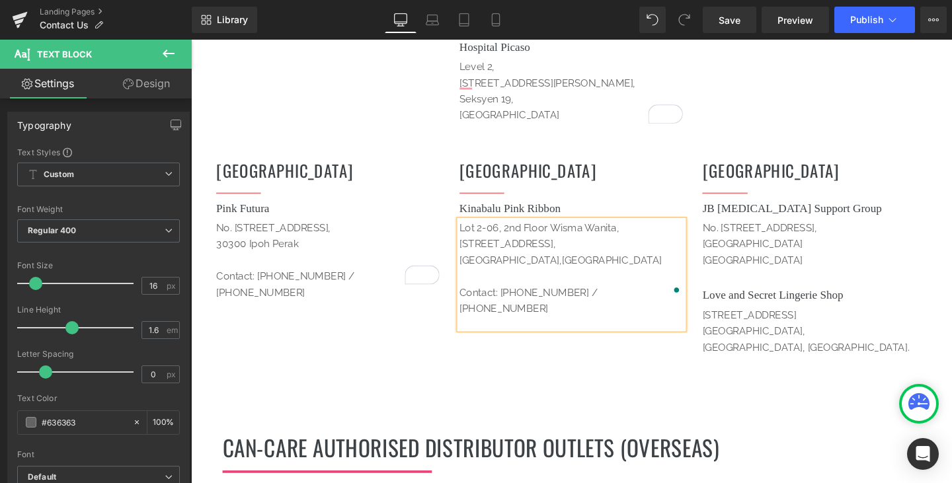
click at [572, 263] on p "88400 Kota Kinabalu,Sabah" at bounding box center [591, 271] width 236 height 17
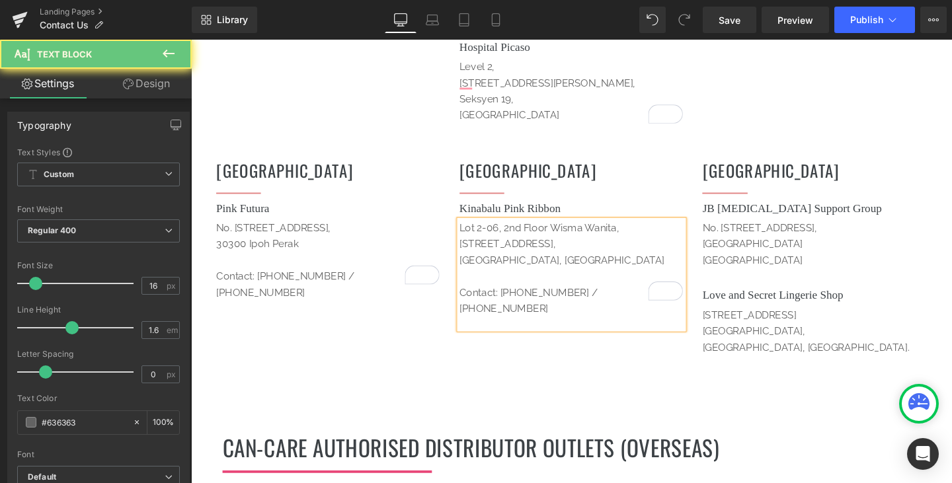
drag, startPoint x: 603, startPoint y: 252, endPoint x: 615, endPoint y: 253, distance: 12.6
click at [606, 263] on p "88400 Kota Kinabalu, Sabah" at bounding box center [591, 271] width 236 height 17
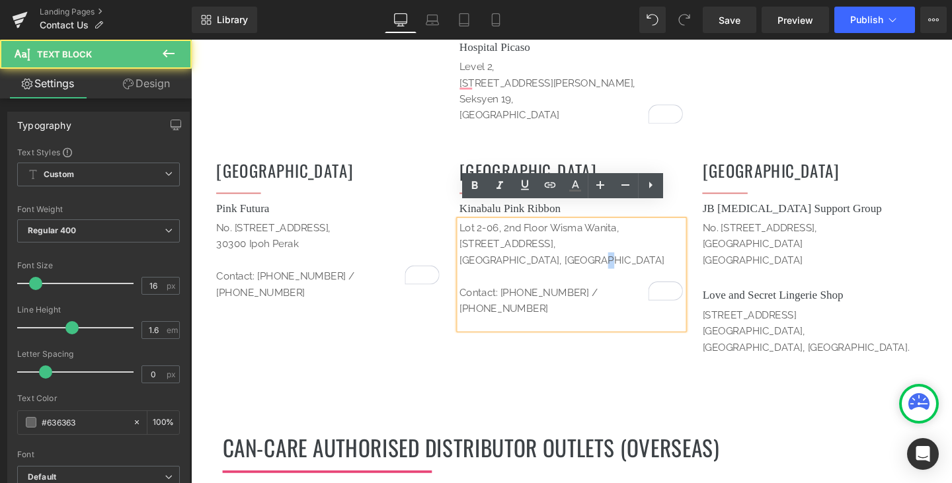
click at [615, 263] on p "88400 Kota Kinabalu, Sabah" at bounding box center [591, 271] width 236 height 17
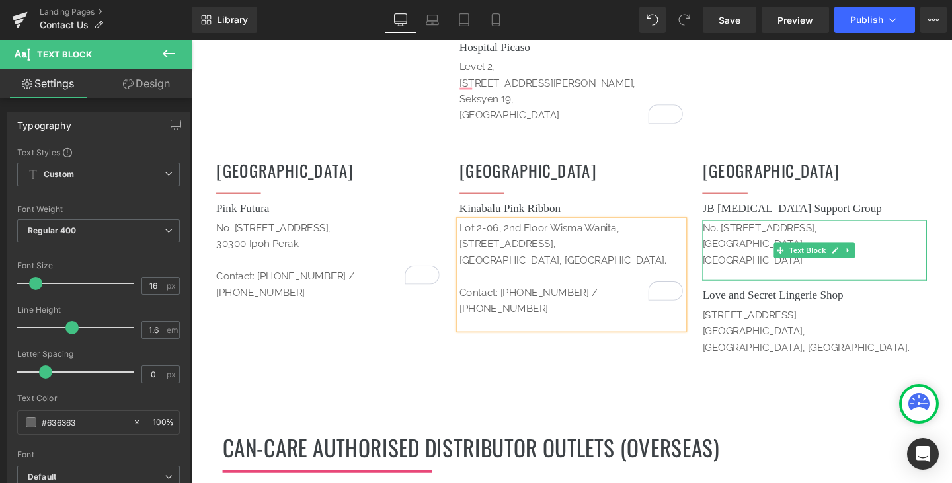
click at [828, 263] on p "[GEOGRAPHIC_DATA]" at bounding box center [846, 271] width 236 height 17
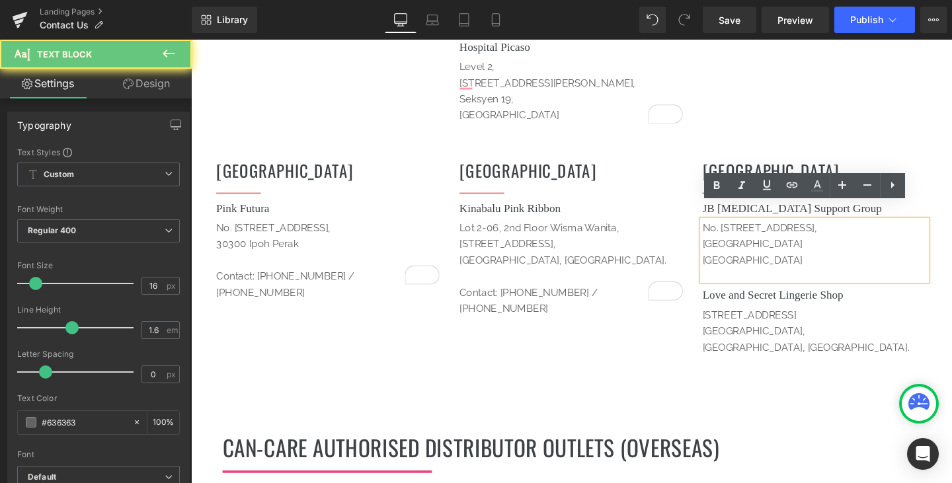
click at [819, 263] on p "[GEOGRAPHIC_DATA]" at bounding box center [846, 271] width 236 height 17
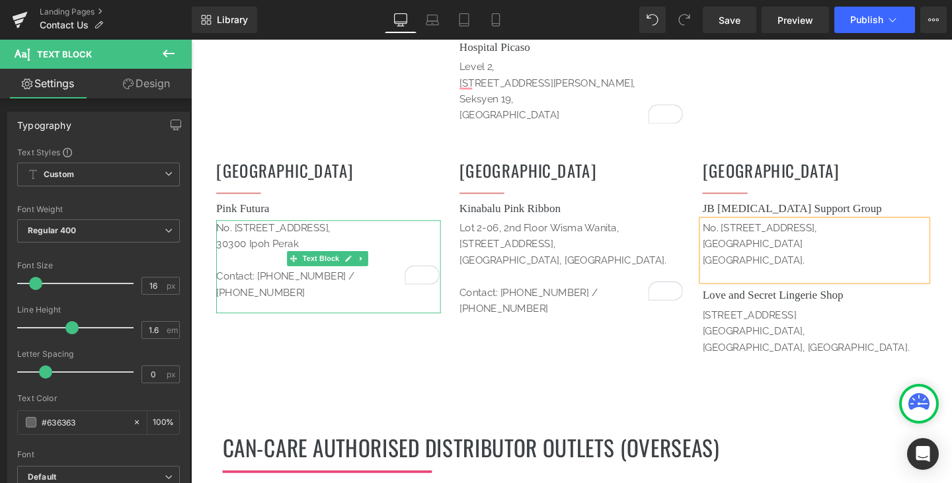
click at [323, 246] on p "30300 Ipoh Perak" at bounding box center [335, 254] width 236 height 17
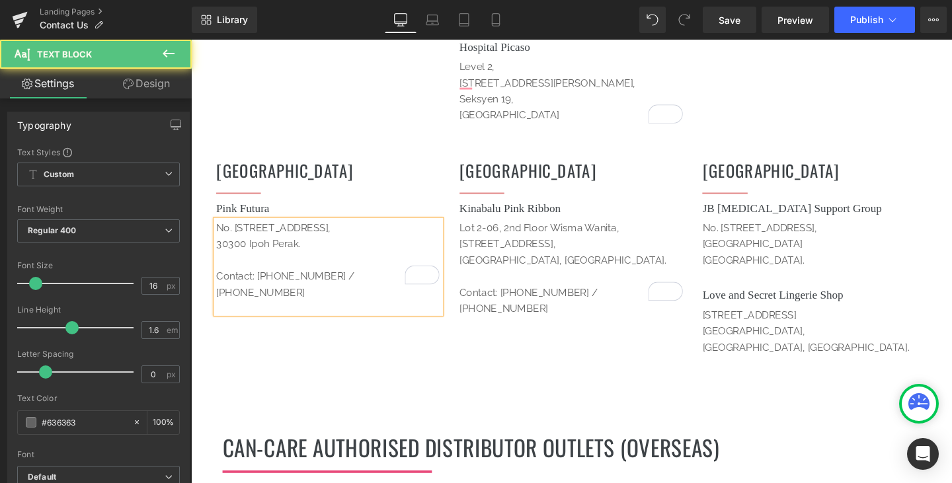
click at [267, 246] on p "30300 Ipoh Perak." at bounding box center [335, 254] width 236 height 17
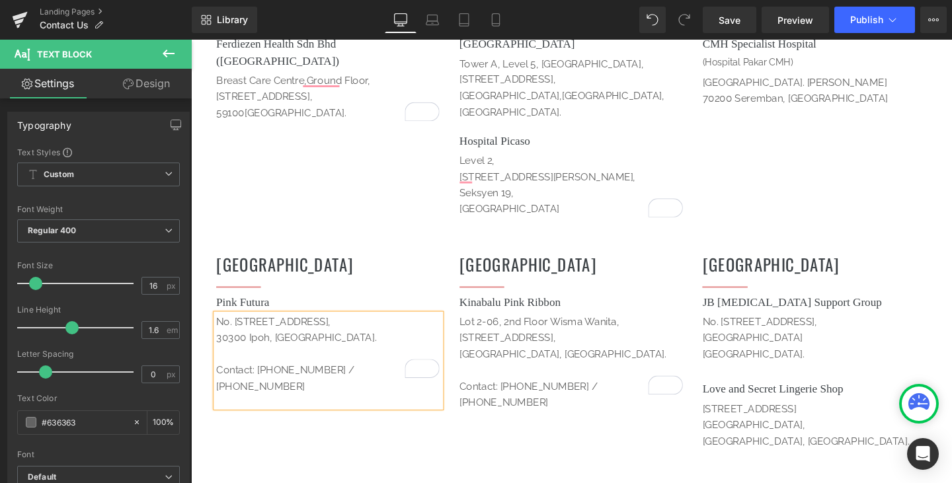
scroll to position [1058, 0]
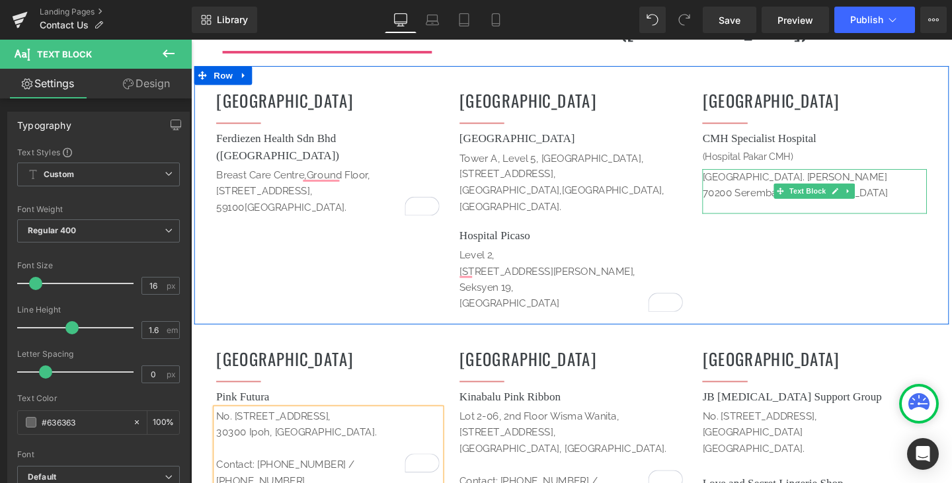
click at [895, 192] on p "70200 Seremban, [GEOGRAPHIC_DATA]" at bounding box center [846, 200] width 236 height 17
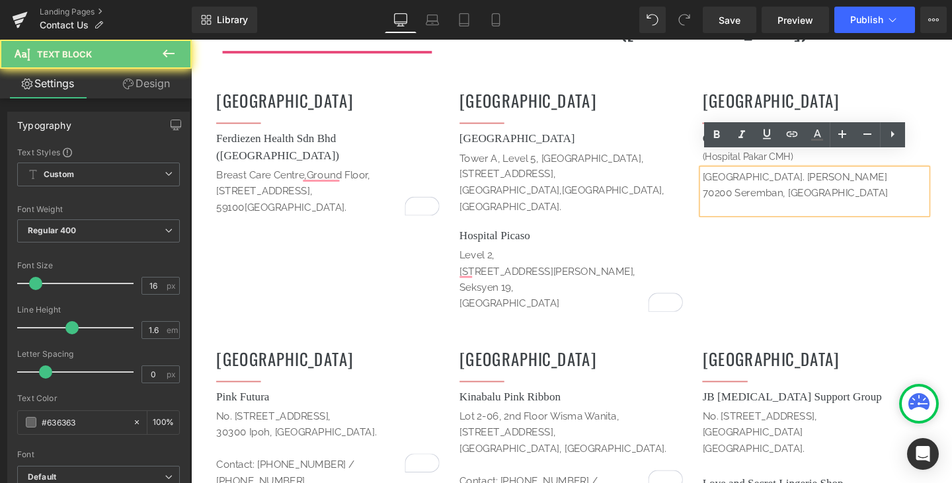
click at [894, 192] on p "70200 Seremban, [GEOGRAPHIC_DATA]" at bounding box center [846, 200] width 236 height 17
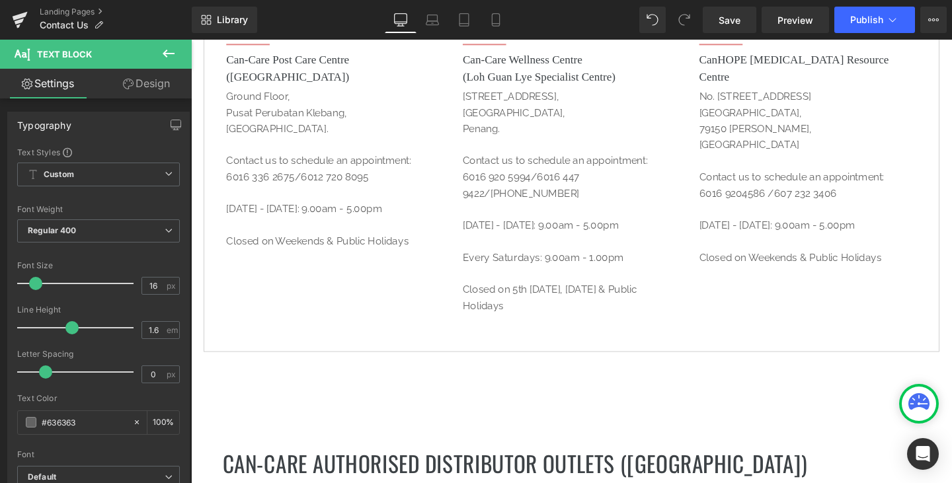
scroll to position [595, 0]
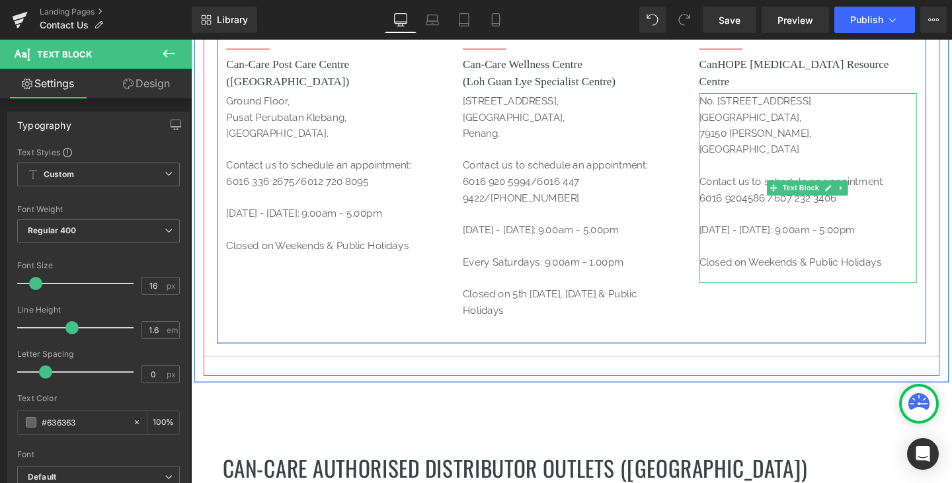
click at [762, 147] on p "[GEOGRAPHIC_DATA]" at bounding box center [839, 155] width 229 height 17
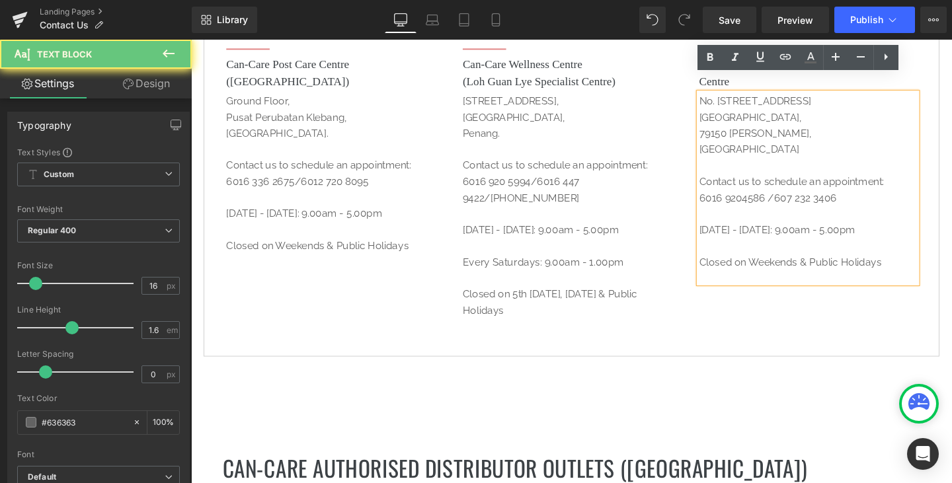
click at [754, 147] on p "[GEOGRAPHIC_DATA]" at bounding box center [839, 155] width 229 height 17
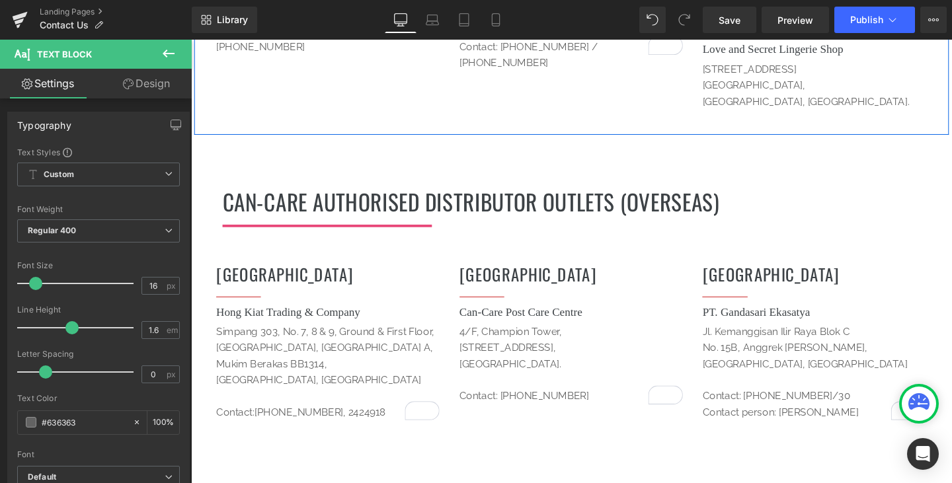
scroll to position [1586, 0]
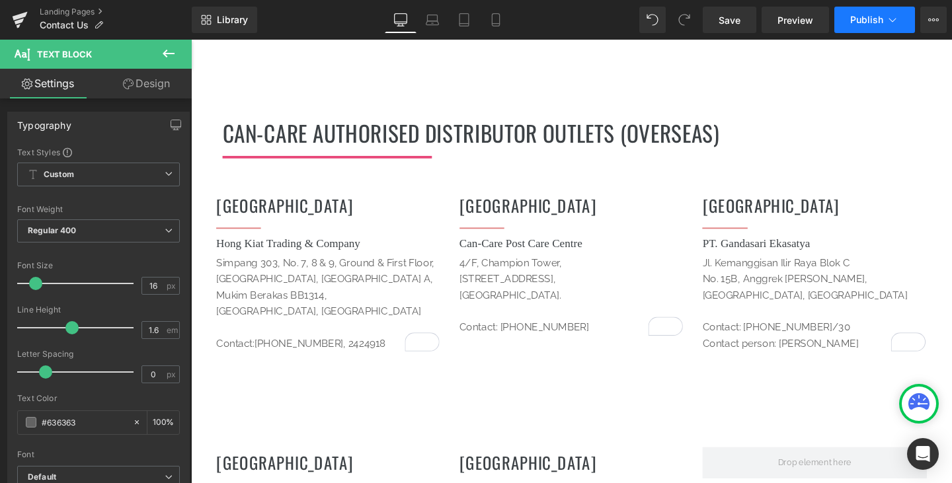
click at [857, 19] on span "Publish" at bounding box center [866, 20] width 33 height 11
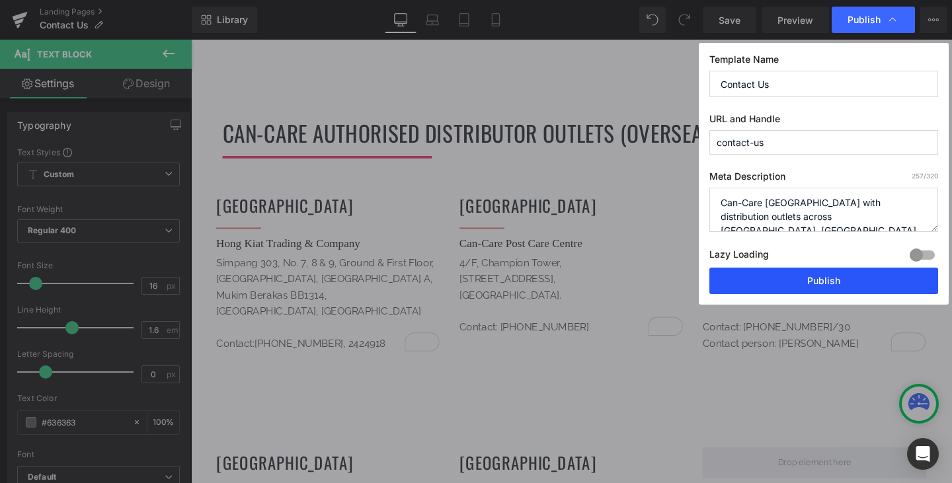
click at [789, 288] on button "Publish" at bounding box center [823, 281] width 229 height 26
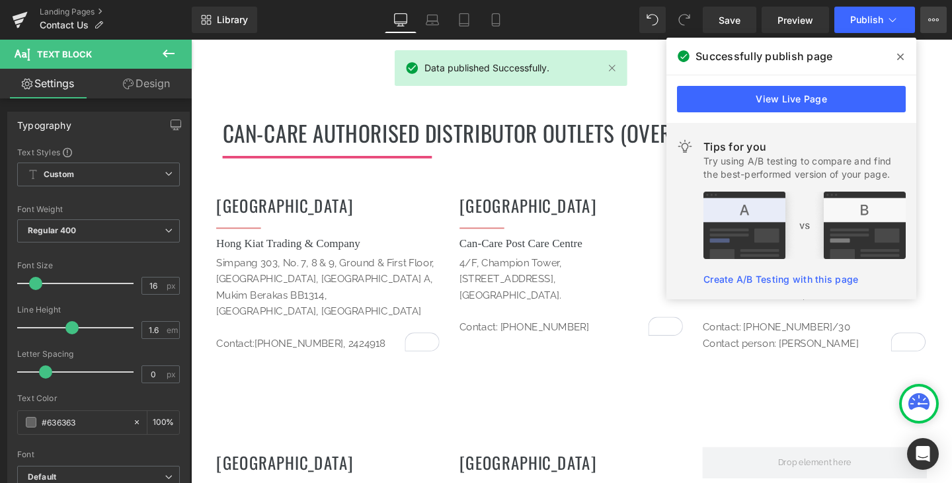
click at [934, 28] on button "View Live Page View with current Template Save Template to Library Schedule Pub…" at bounding box center [933, 20] width 26 height 26
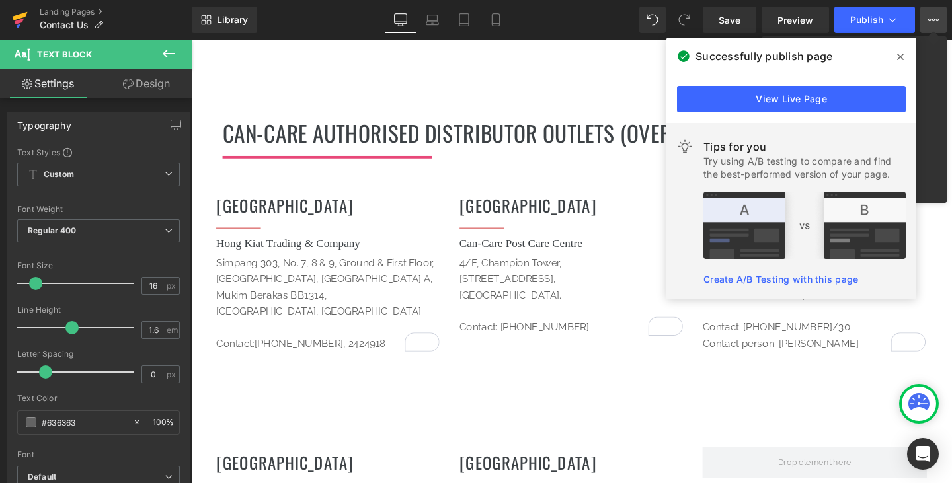
click at [19, 24] on icon at bounding box center [20, 19] width 16 height 33
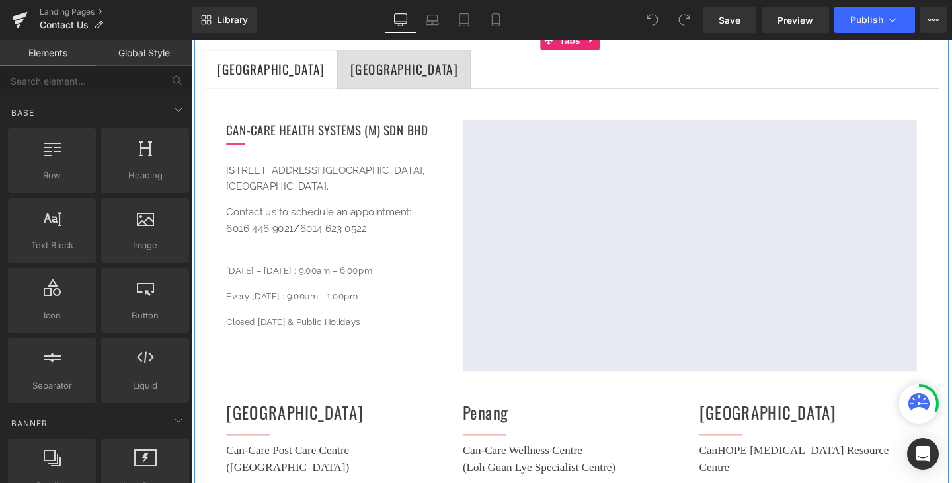
scroll to position [198, 0]
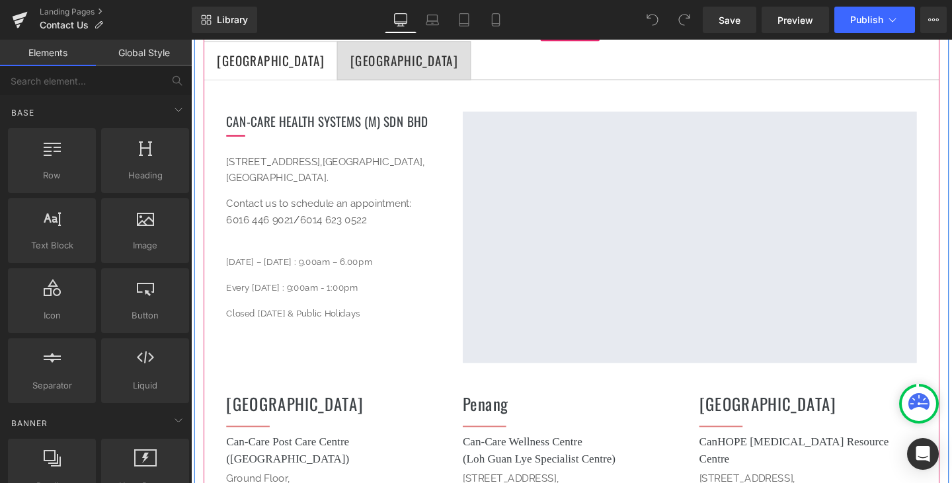
click at [345, 75] on span "SINGAPORE Text Block" at bounding box center [414, 62] width 139 height 40
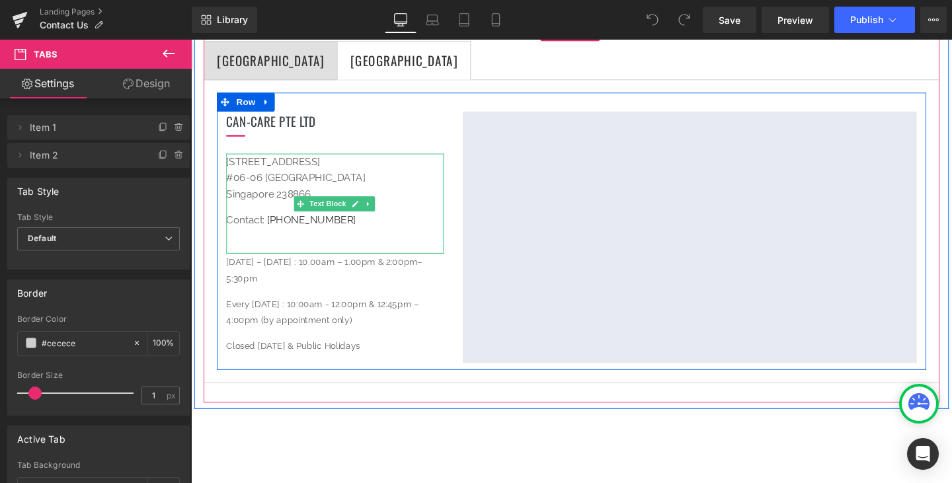
click at [329, 195] on p "321 Orchard Road #06-06 Orchard Shopping Centre Singapore 238866" at bounding box center [342, 185] width 229 height 52
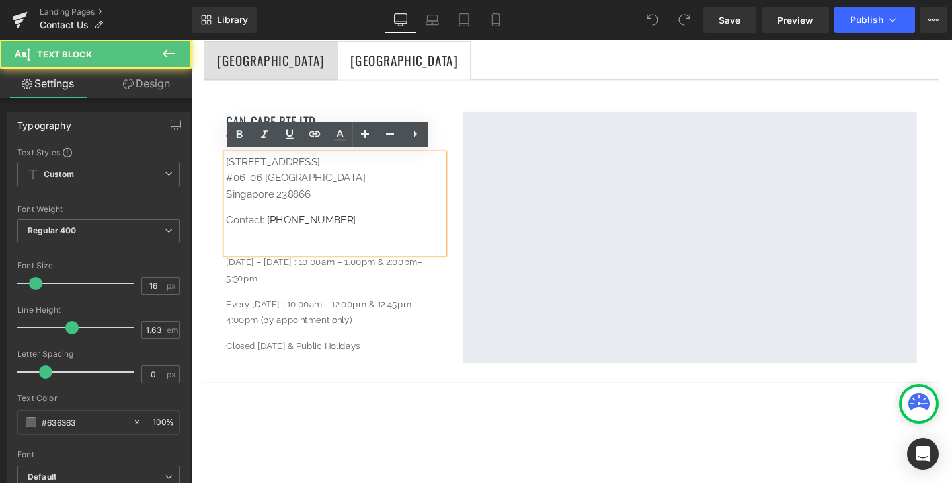
click at [325, 196] on p "321 Orchard Road #06-06 Orchard Shopping Centre Singapore 238866" at bounding box center [342, 185] width 229 height 52
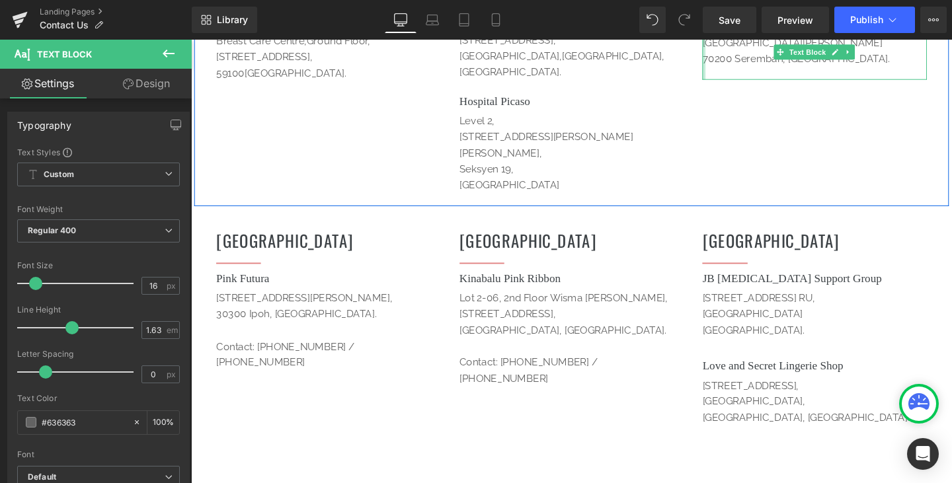
scroll to position [859, 0]
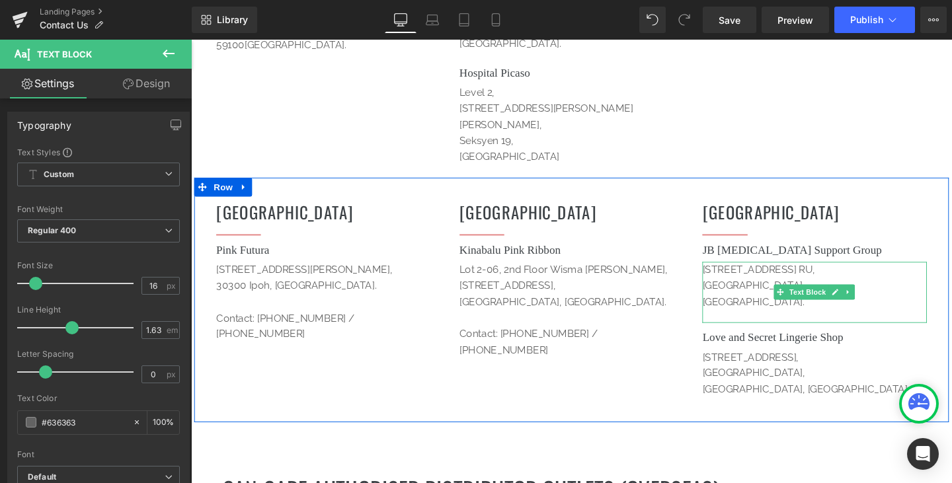
click at [833, 307] on p "[GEOGRAPHIC_DATA]." at bounding box center [846, 315] width 236 height 17
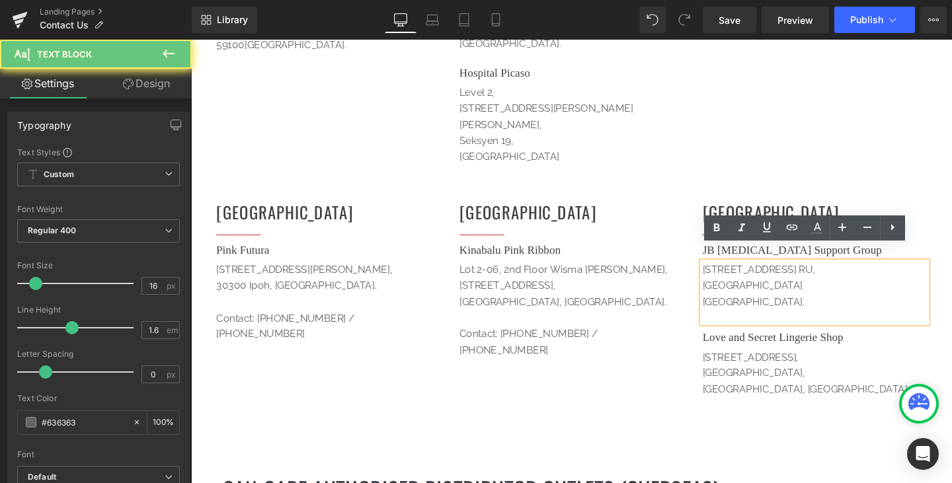
click at [828, 307] on p "[GEOGRAPHIC_DATA]." at bounding box center [846, 315] width 236 height 17
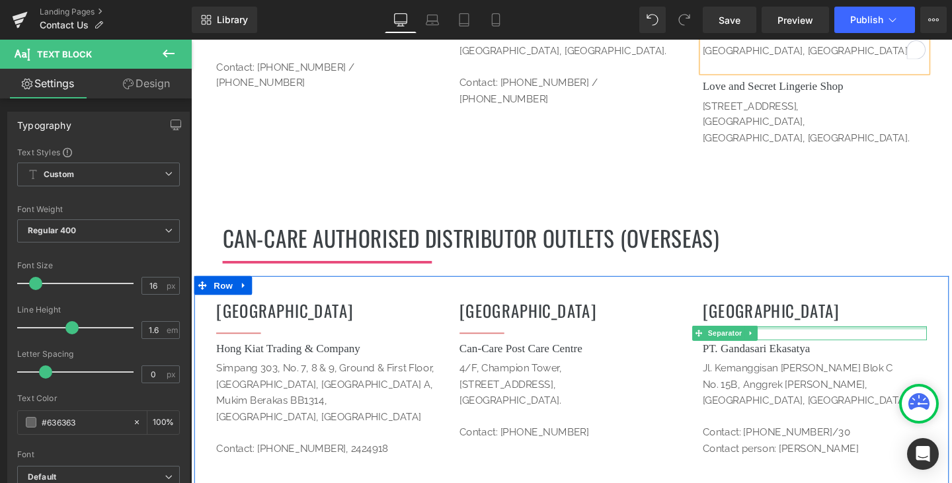
scroll to position [1190, 0]
